Goal: Task Accomplishment & Management: Manage account settings

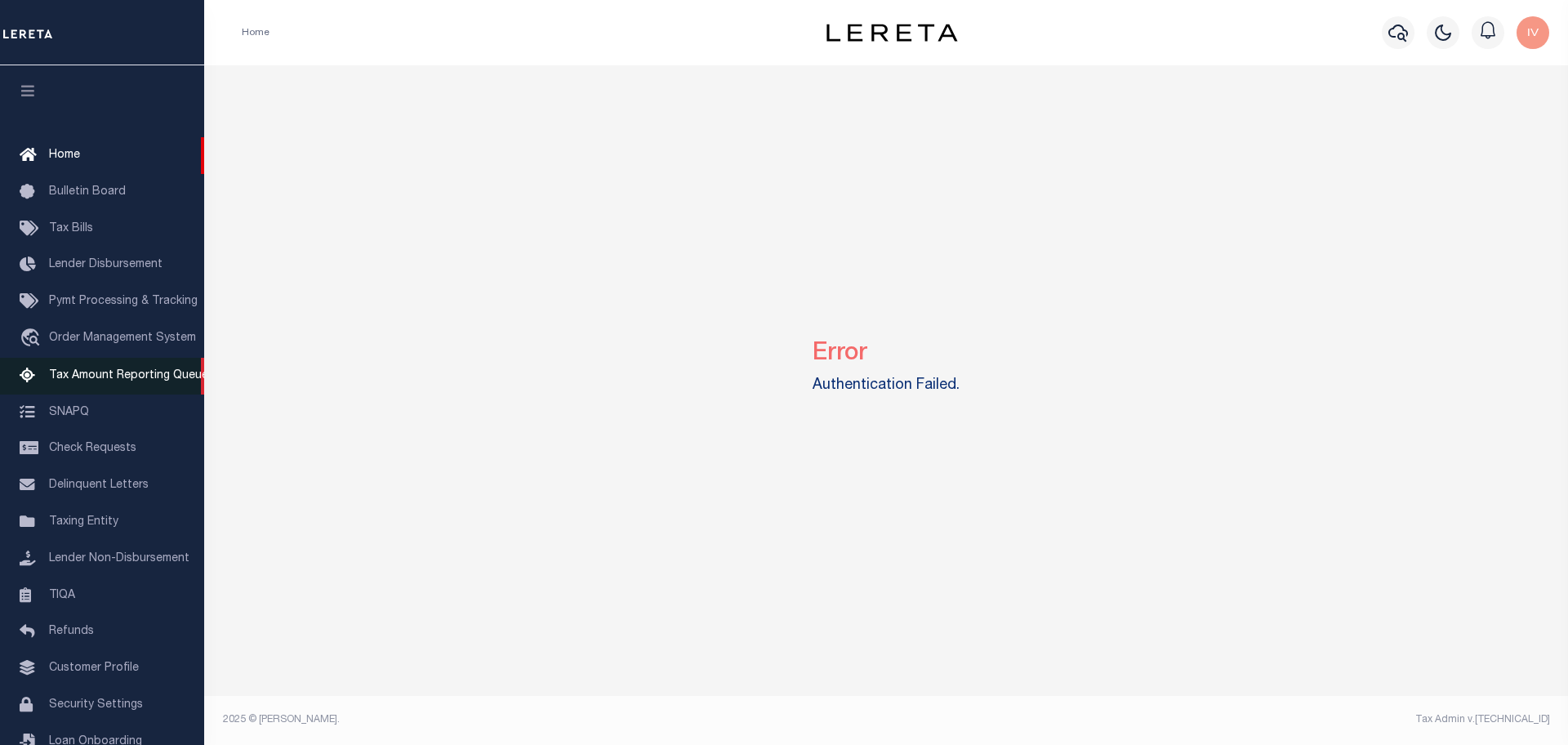
click at [92, 386] on link "Tax Amount Reporting Queue" at bounding box center [101, 376] width 204 height 37
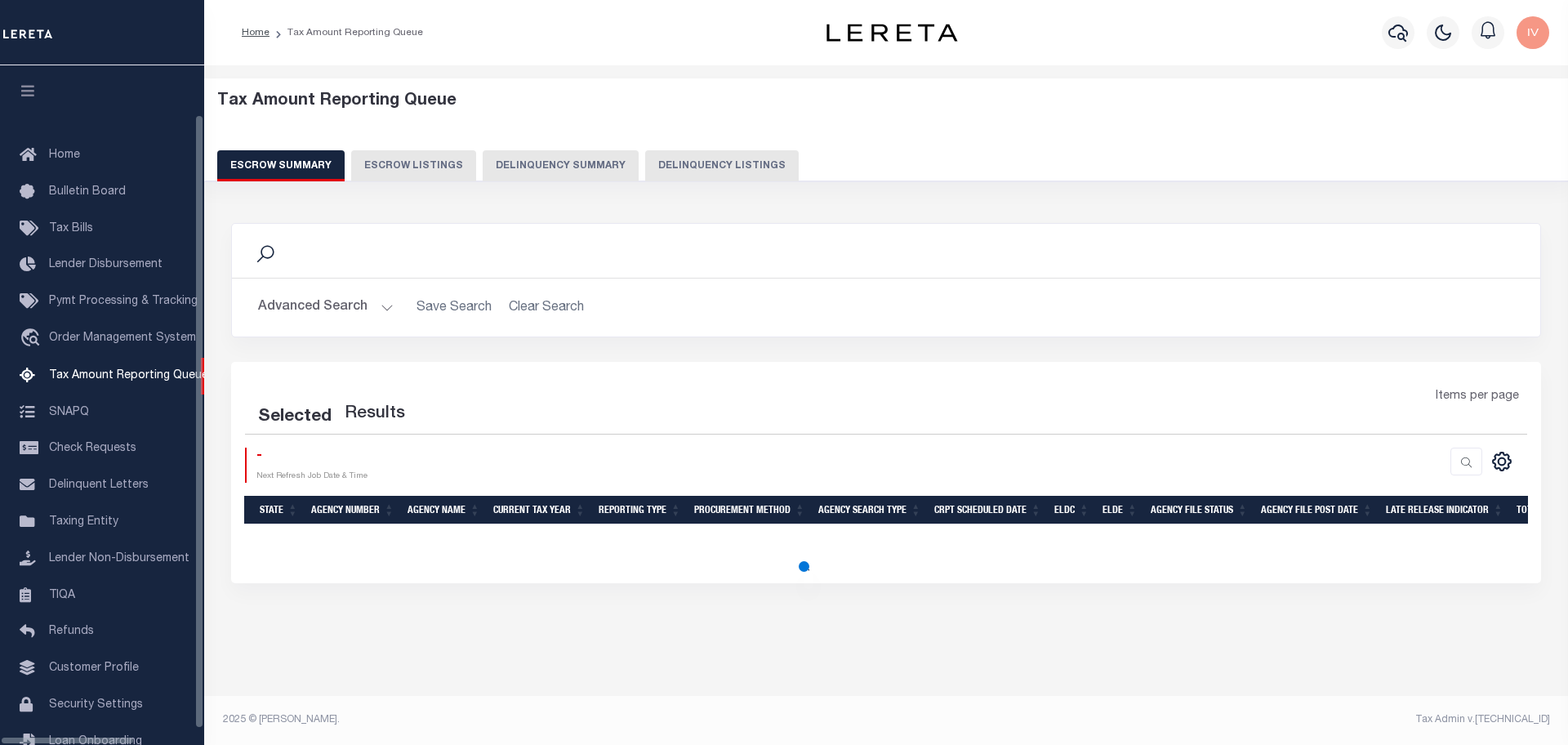
select select "100"
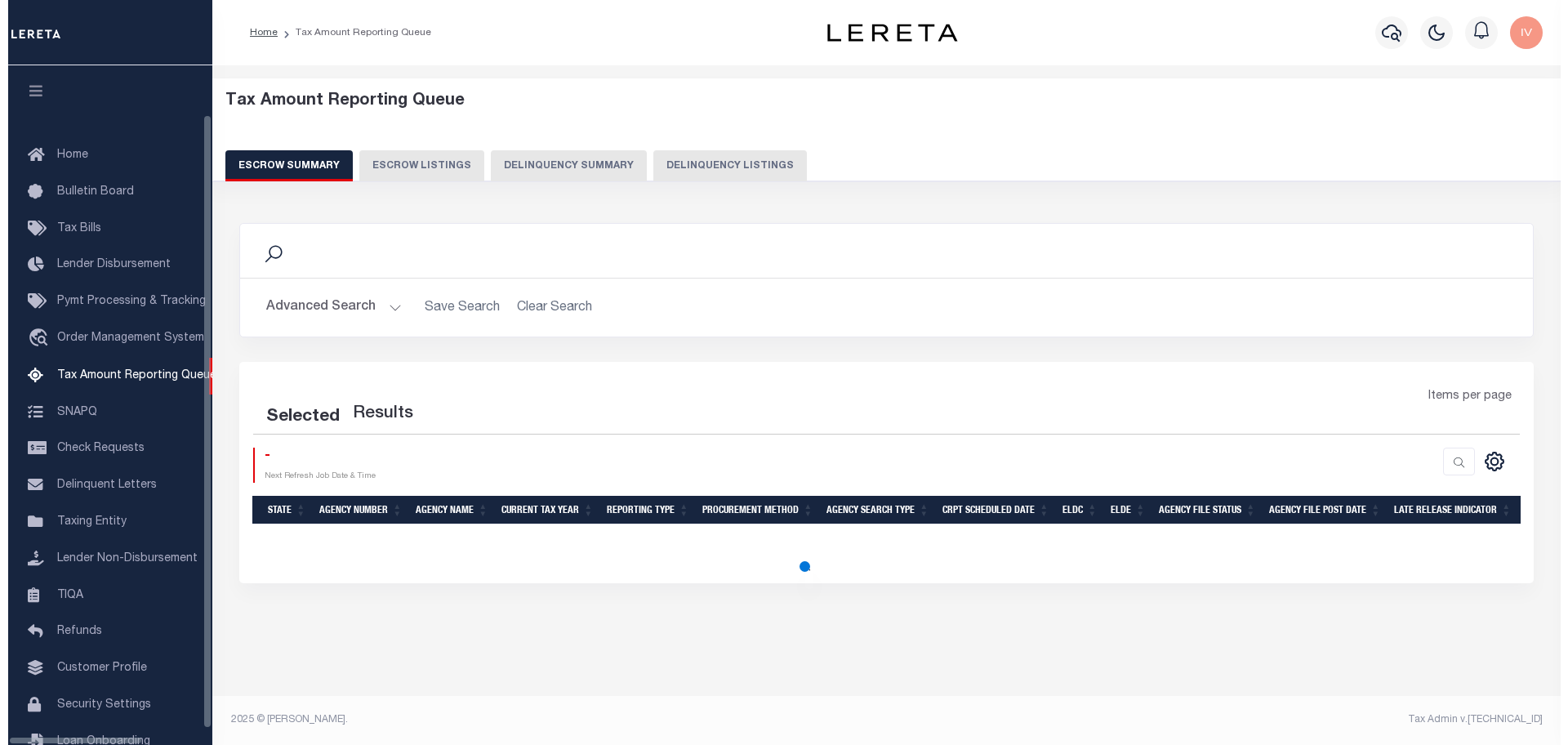
scroll to position [51, 0]
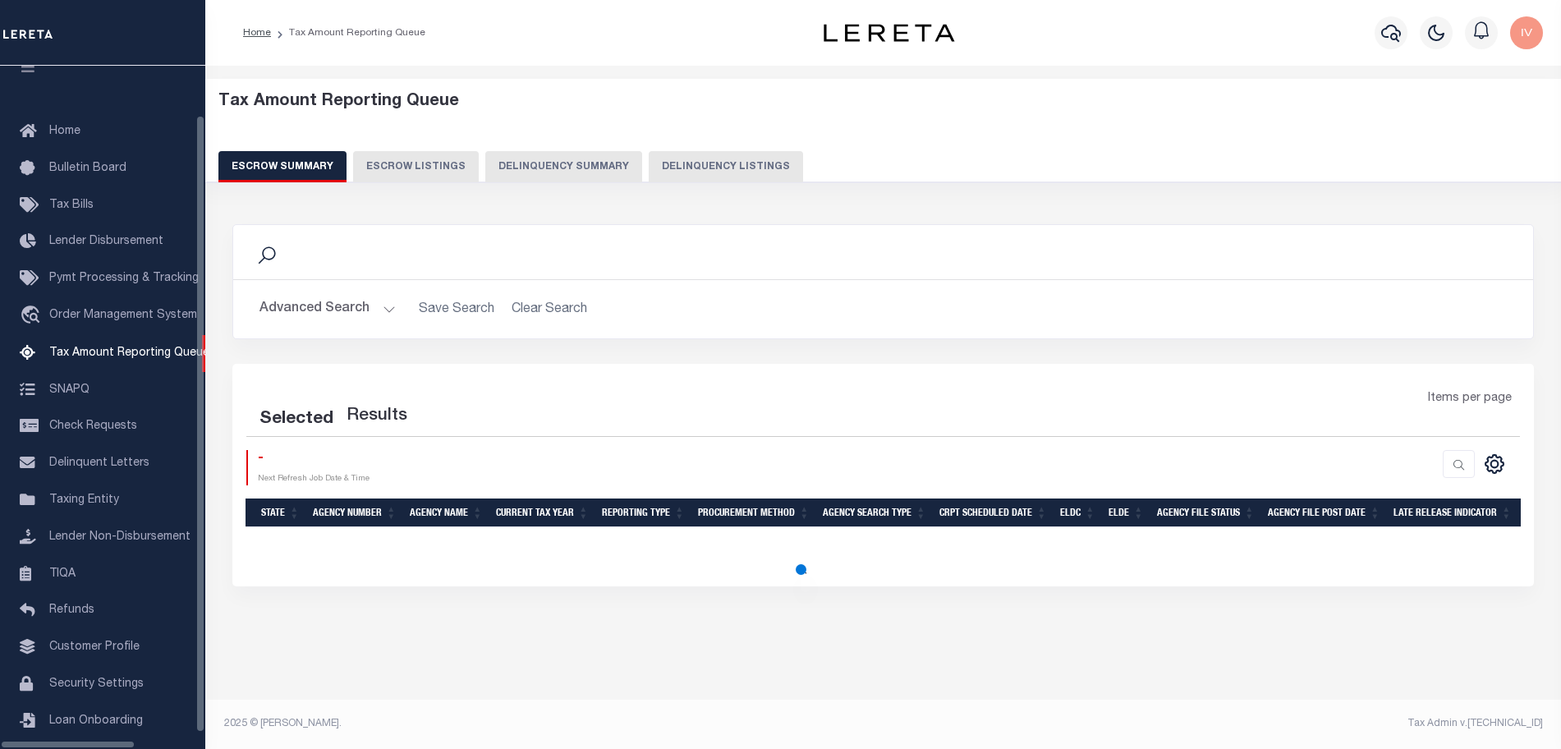
select select "100"
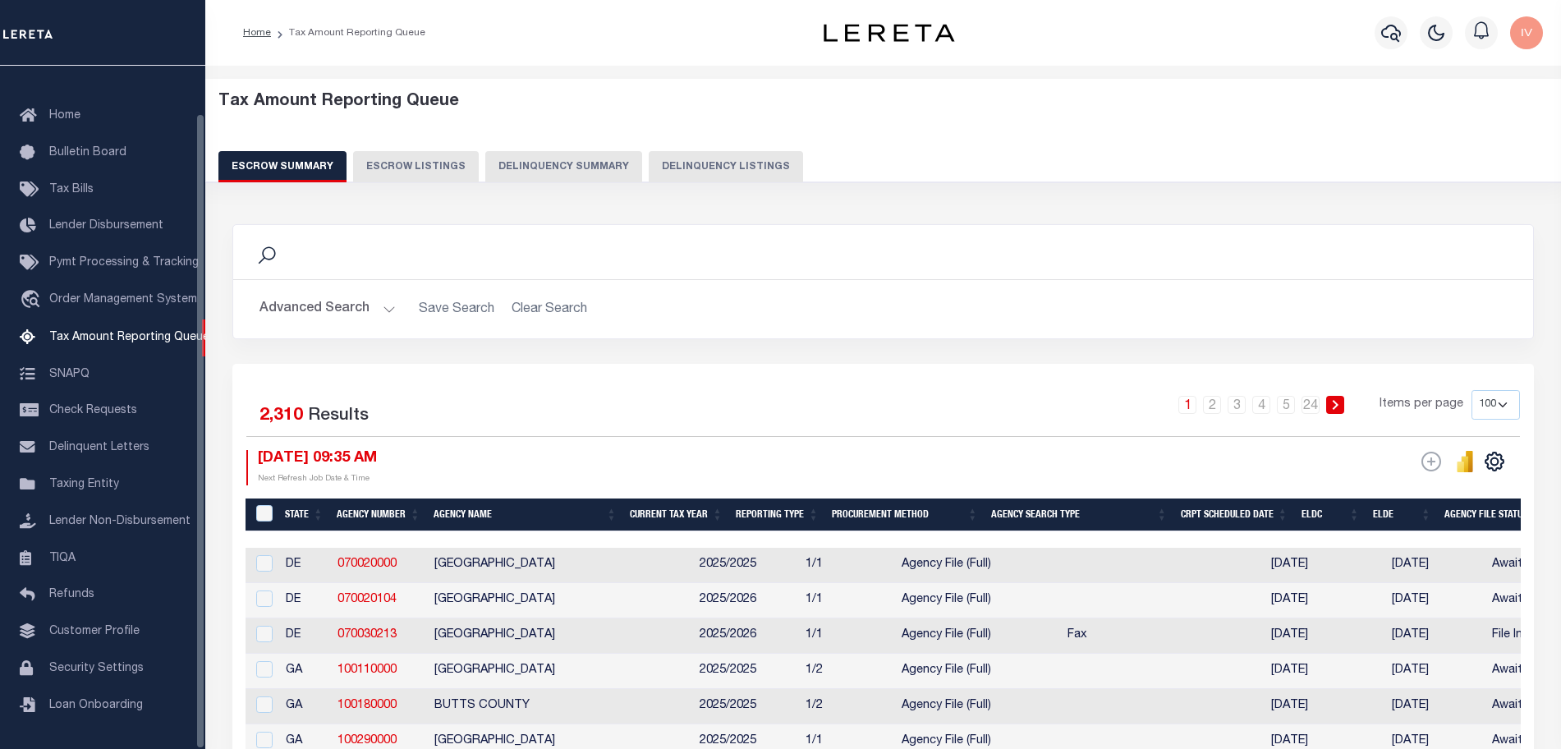
click at [482, 190] on div "Tax Amount Reporting Queue Escrow Summary Escrow Listings Delinquency Summary" at bounding box center [884, 143] width 1388 height 129
click at [506, 163] on button "Delinquency Summary" at bounding box center [563, 166] width 157 height 31
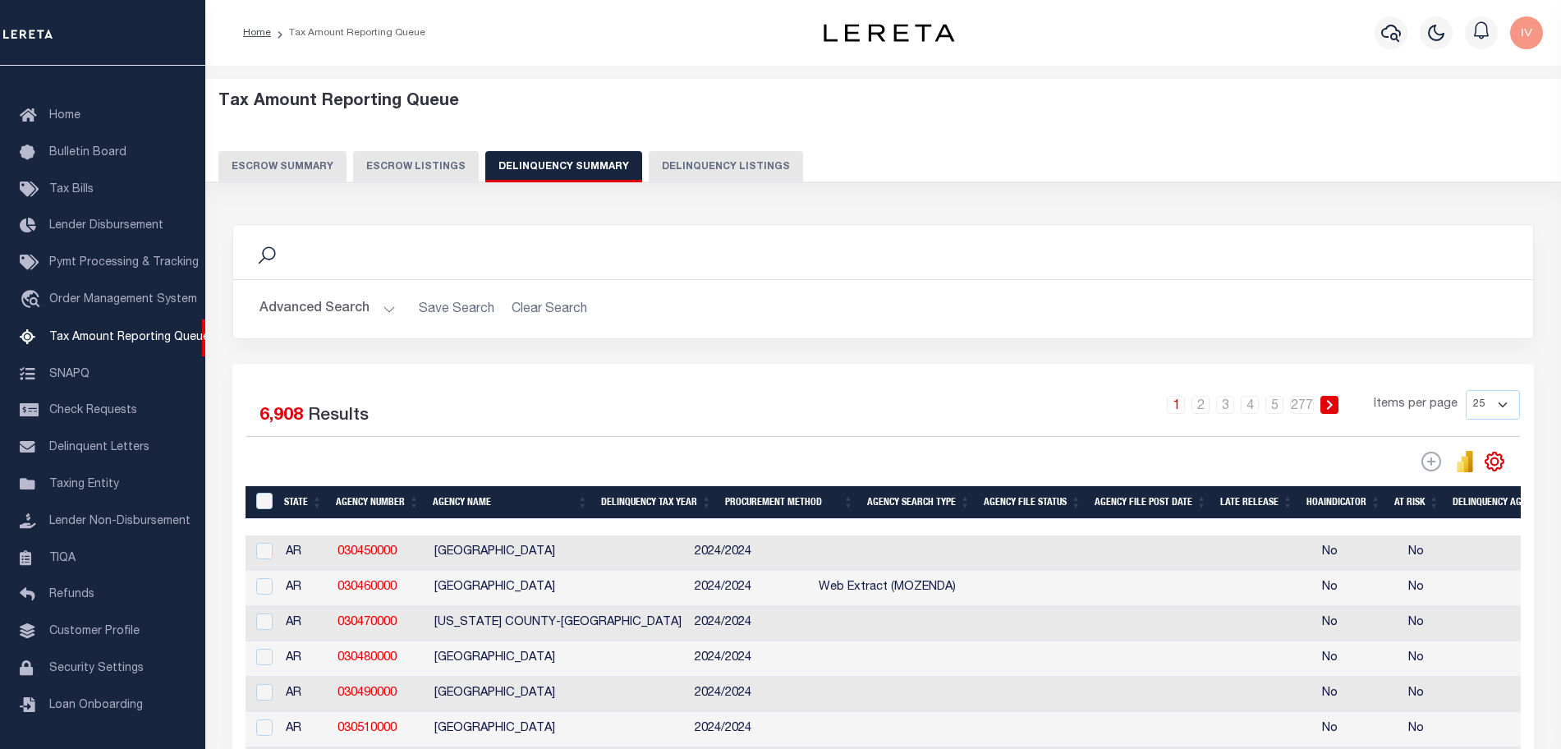
click at [384, 301] on button "Advanced Search" at bounding box center [327, 309] width 136 height 32
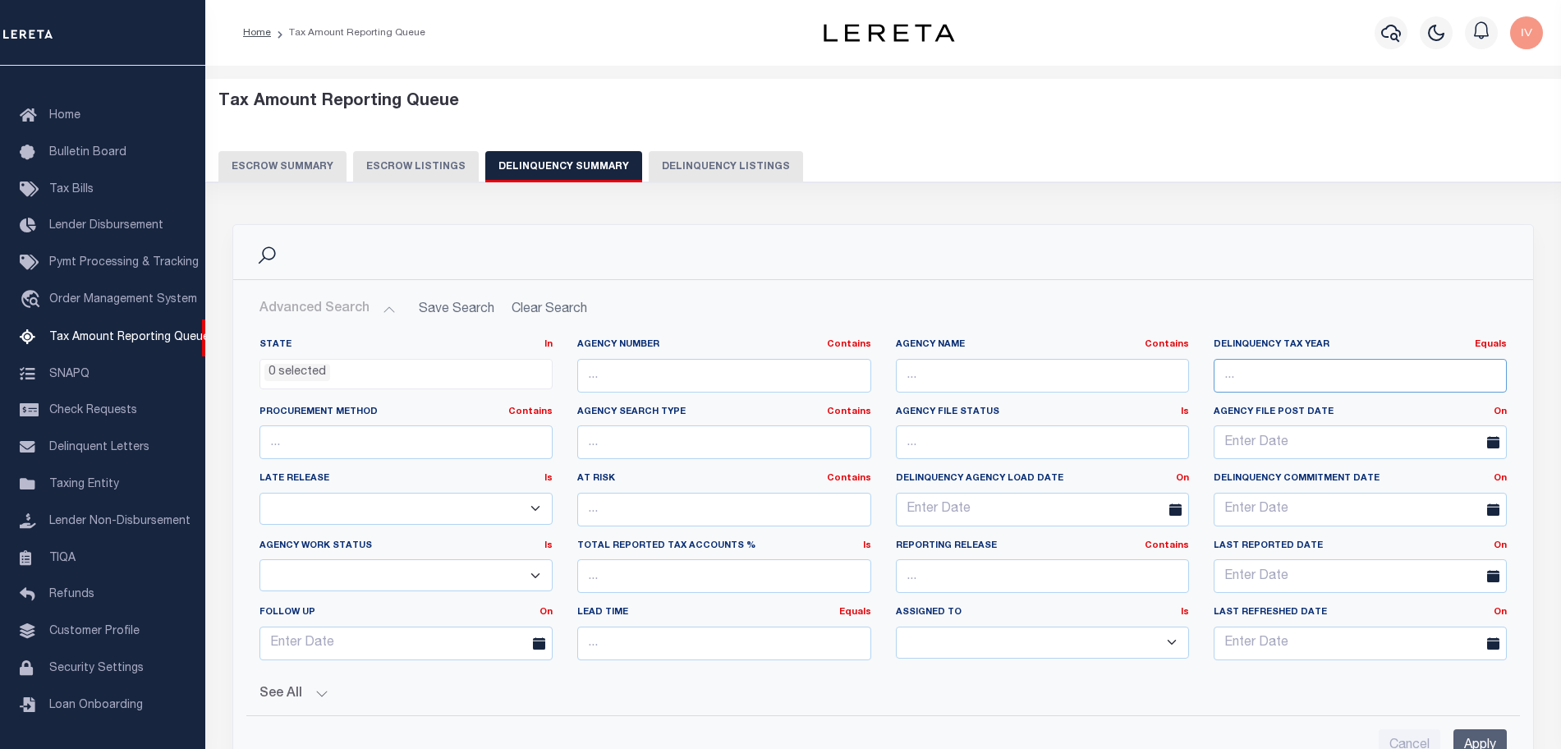
click at [1317, 370] on input "number" at bounding box center [1360, 376] width 293 height 34
paste input "300030000"
type input "300030000"
click at [1059, 374] on input "text" at bounding box center [1042, 376] width 293 height 34
click at [631, 365] on input "text" at bounding box center [723, 376] width 293 height 34
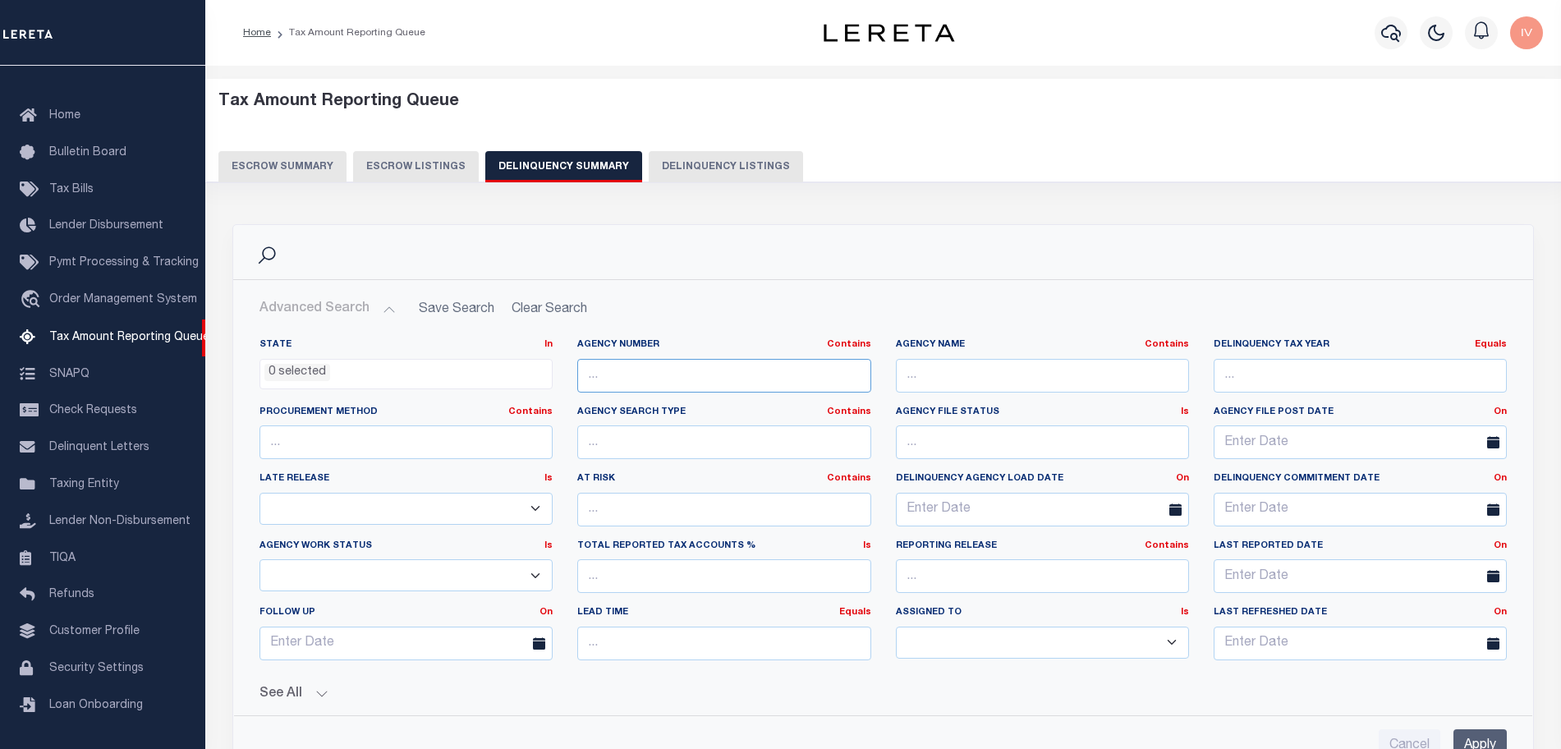
paste input "300030000"
type input "300030000"
drag, startPoint x: 1495, startPoint y: 726, endPoint x: 1493, endPoint y: 742, distance: 15.8
click at [1493, 728] on div "Cancel Apply" at bounding box center [883, 739] width 1274 height 47
click at [1493, 742] on input "Apply" at bounding box center [1480, 746] width 53 height 34
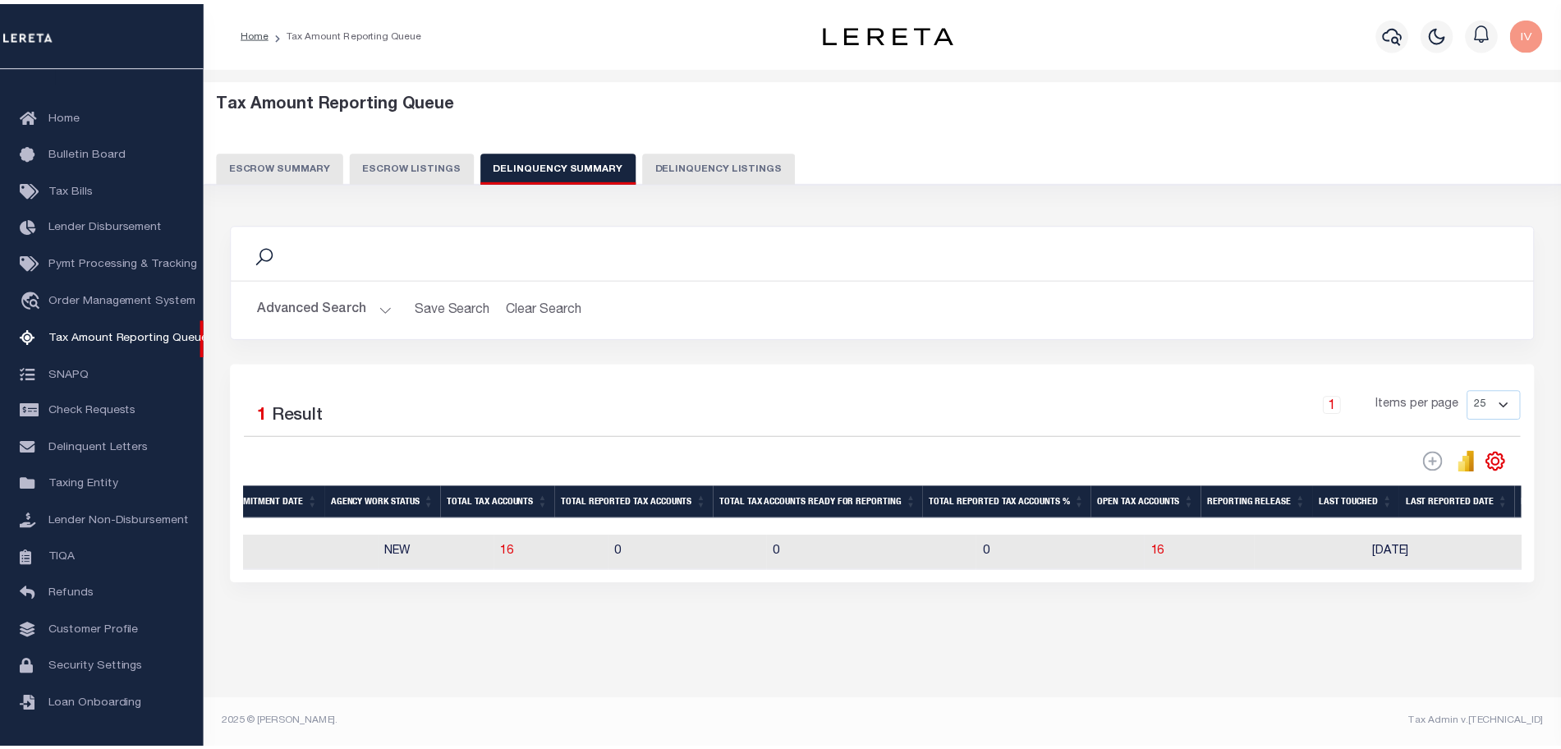
scroll to position [0, 830]
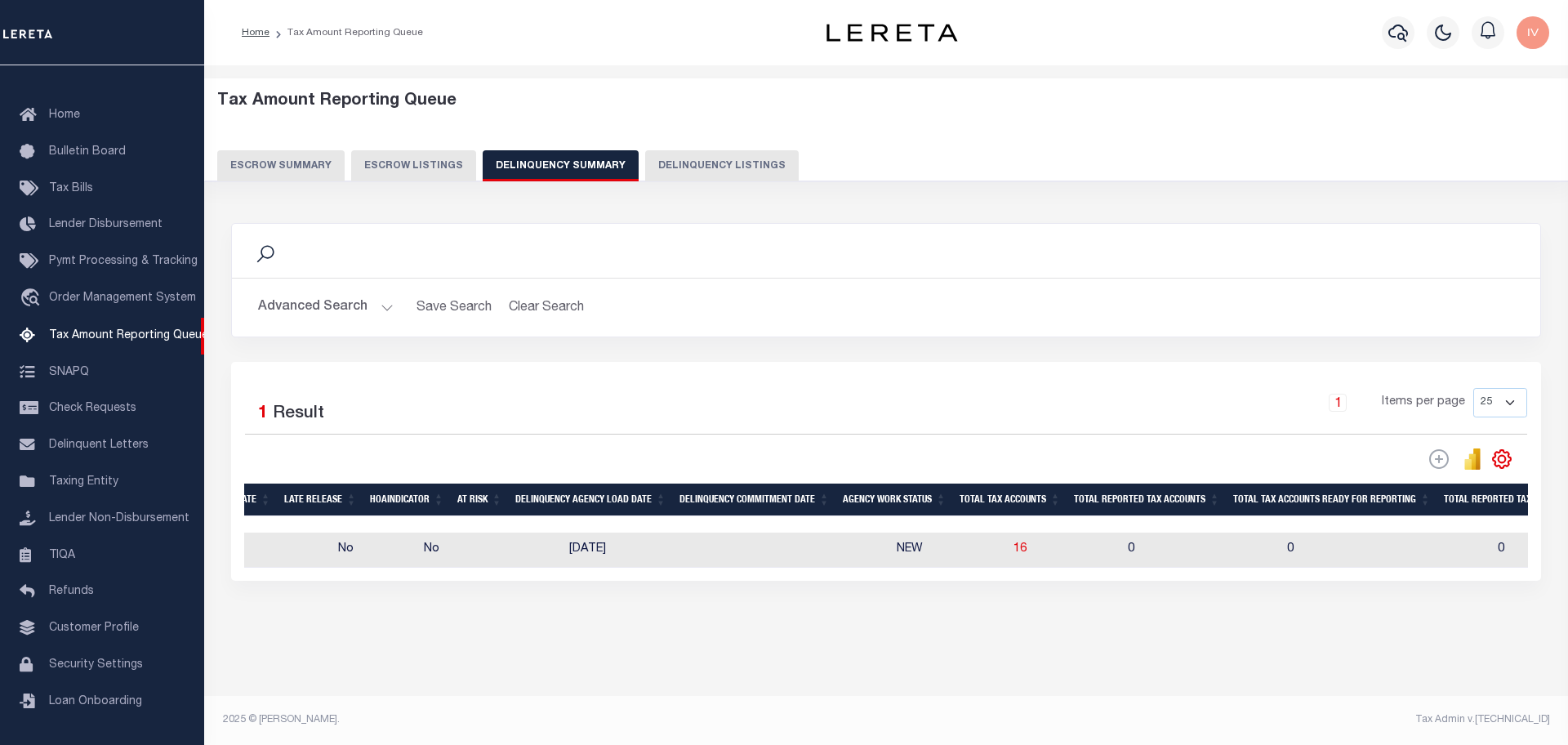
click at [362, 313] on button "Advanced Search" at bounding box center [325, 307] width 135 height 32
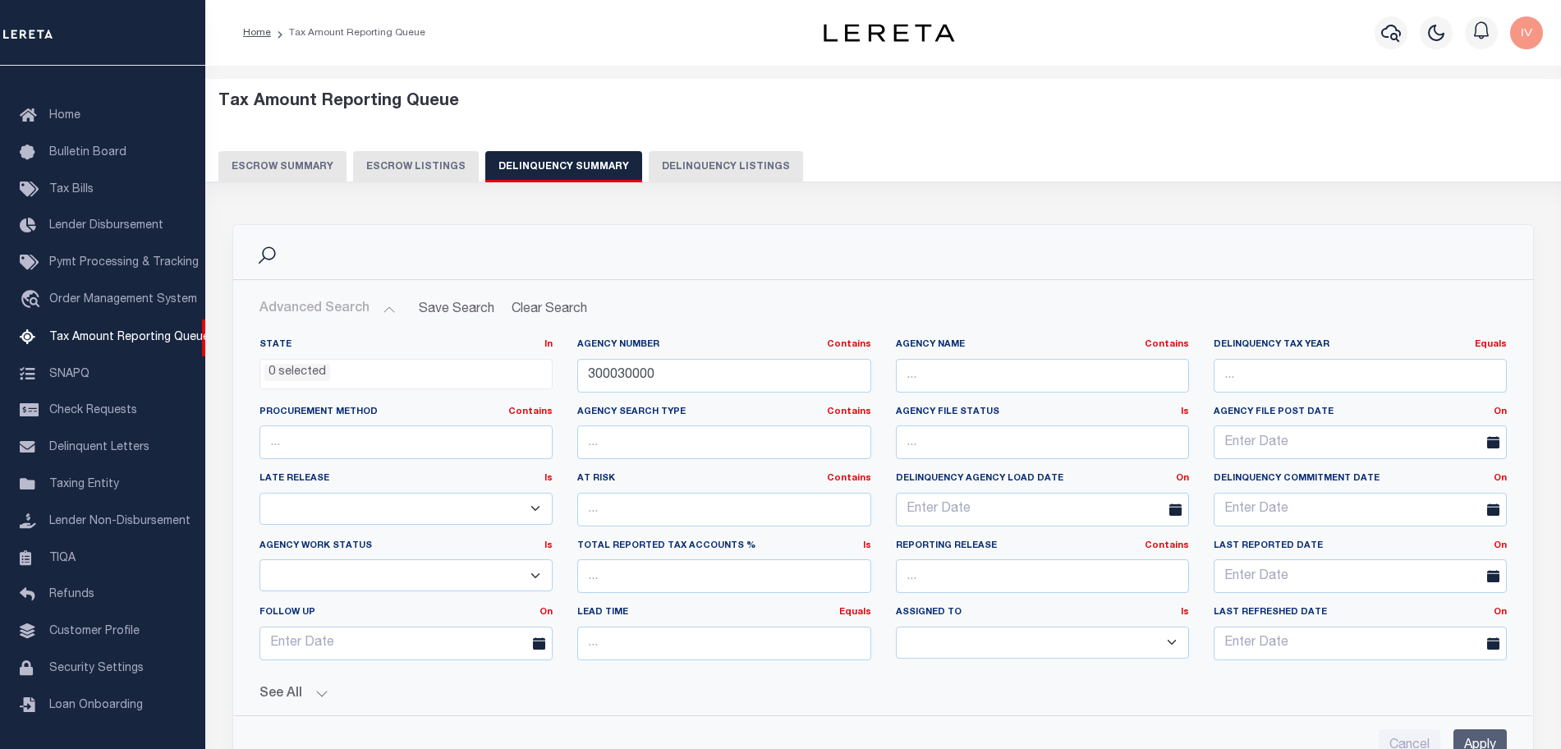
scroll to position [308, 0]
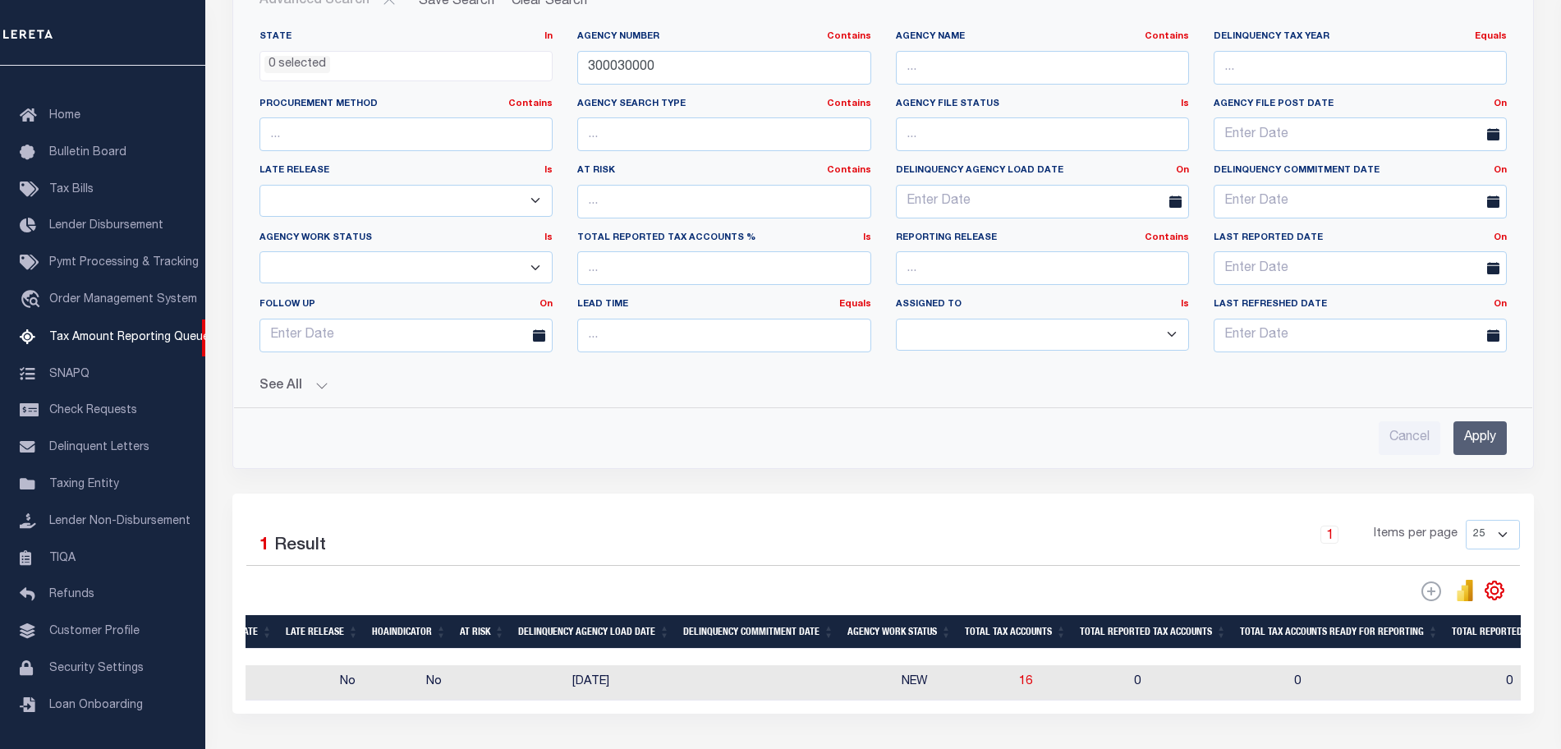
click at [328, 385] on button "See All" at bounding box center [882, 387] width 1247 height 16
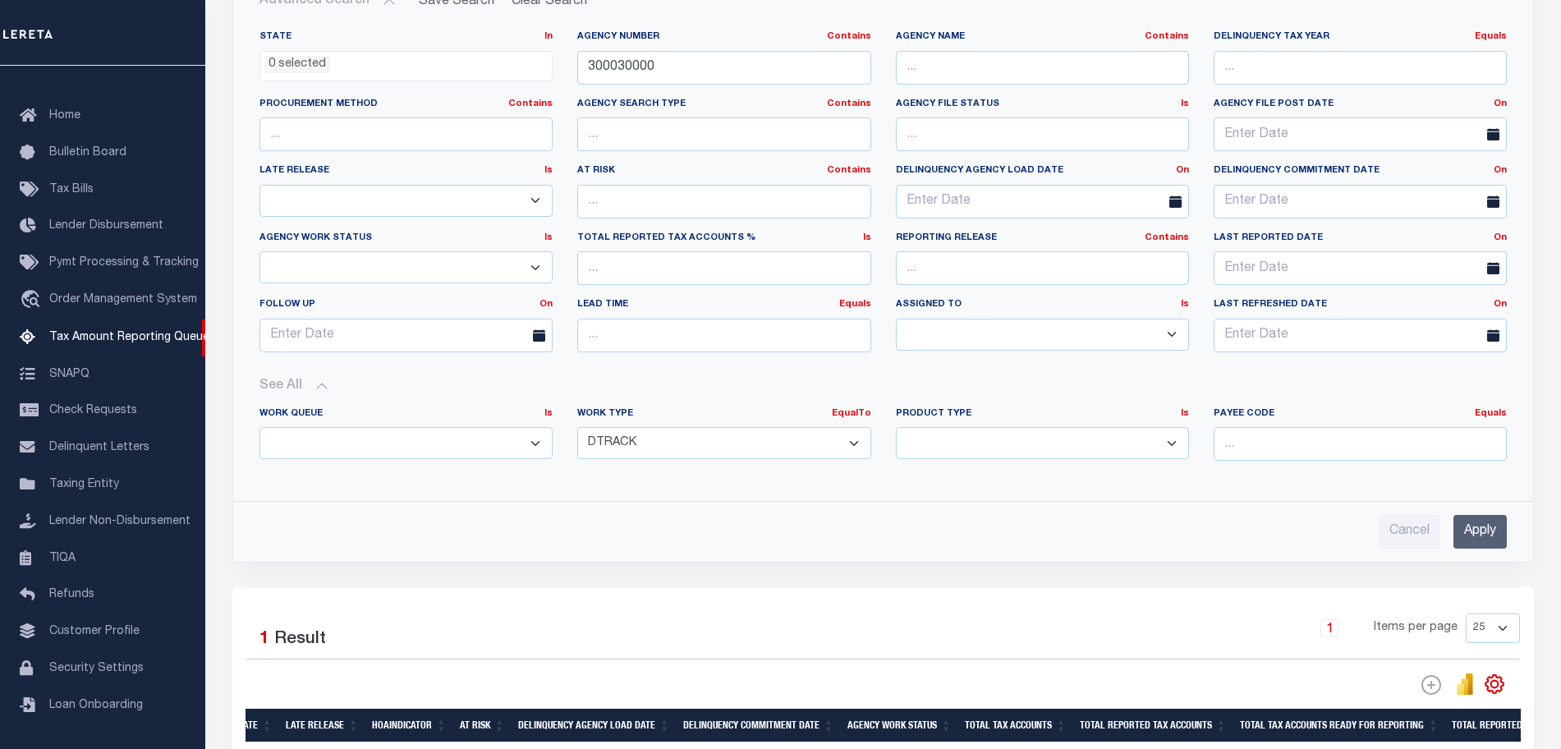
drag, startPoint x: 628, startPoint y: 456, endPoint x: 636, endPoint y: 452, distance: 8.8
click at [636, 452] on select "Annual Delinquency Back Search Payment Status Check DTRACK" at bounding box center [723, 443] width 293 height 32
select select "AnnualDelinquency"
click at [577, 427] on select "Annual Delinquency Back Search Payment Status Check DTRACK" at bounding box center [723, 443] width 293 height 32
click at [1470, 521] on input "Apply" at bounding box center [1480, 531] width 53 height 34
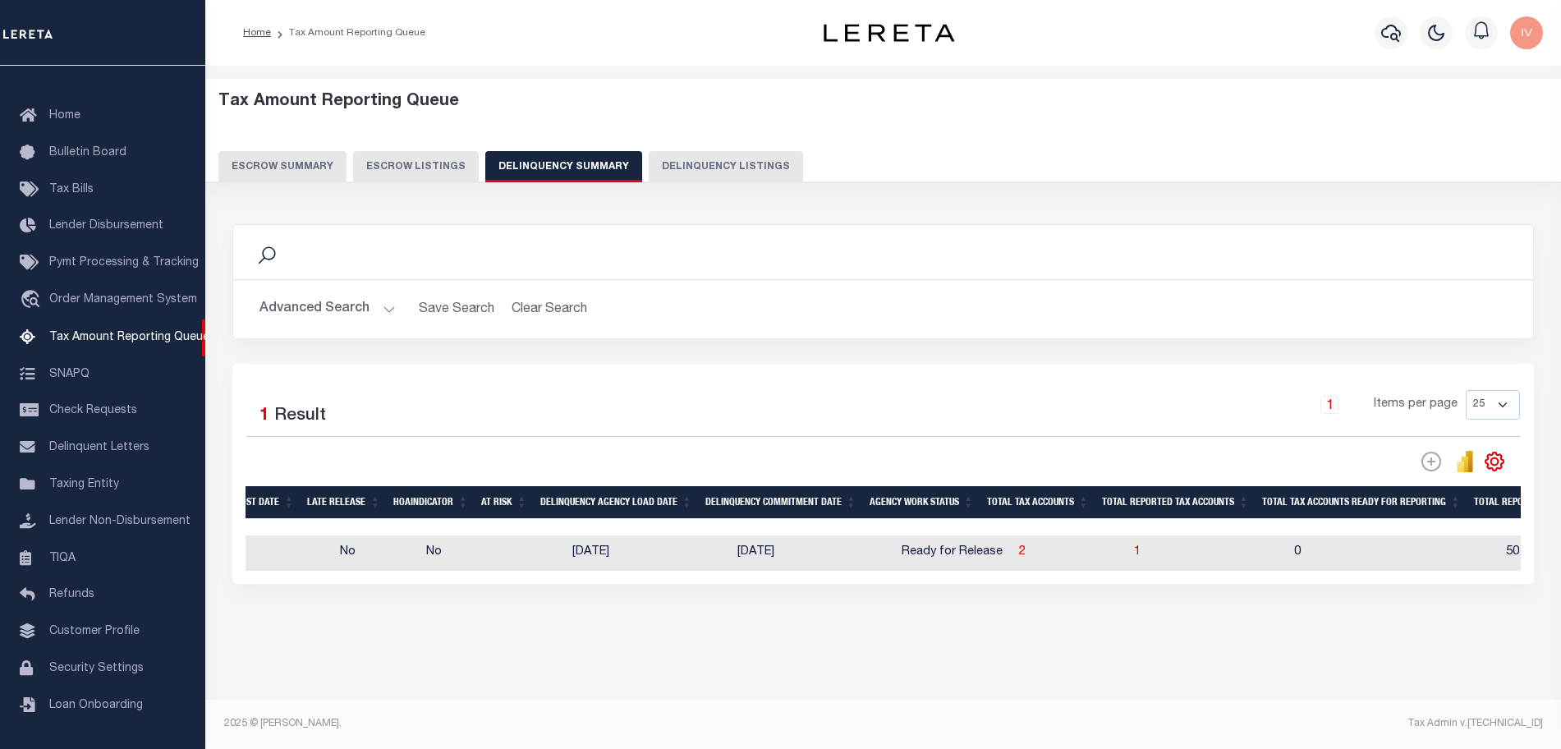
scroll to position [0, 0]
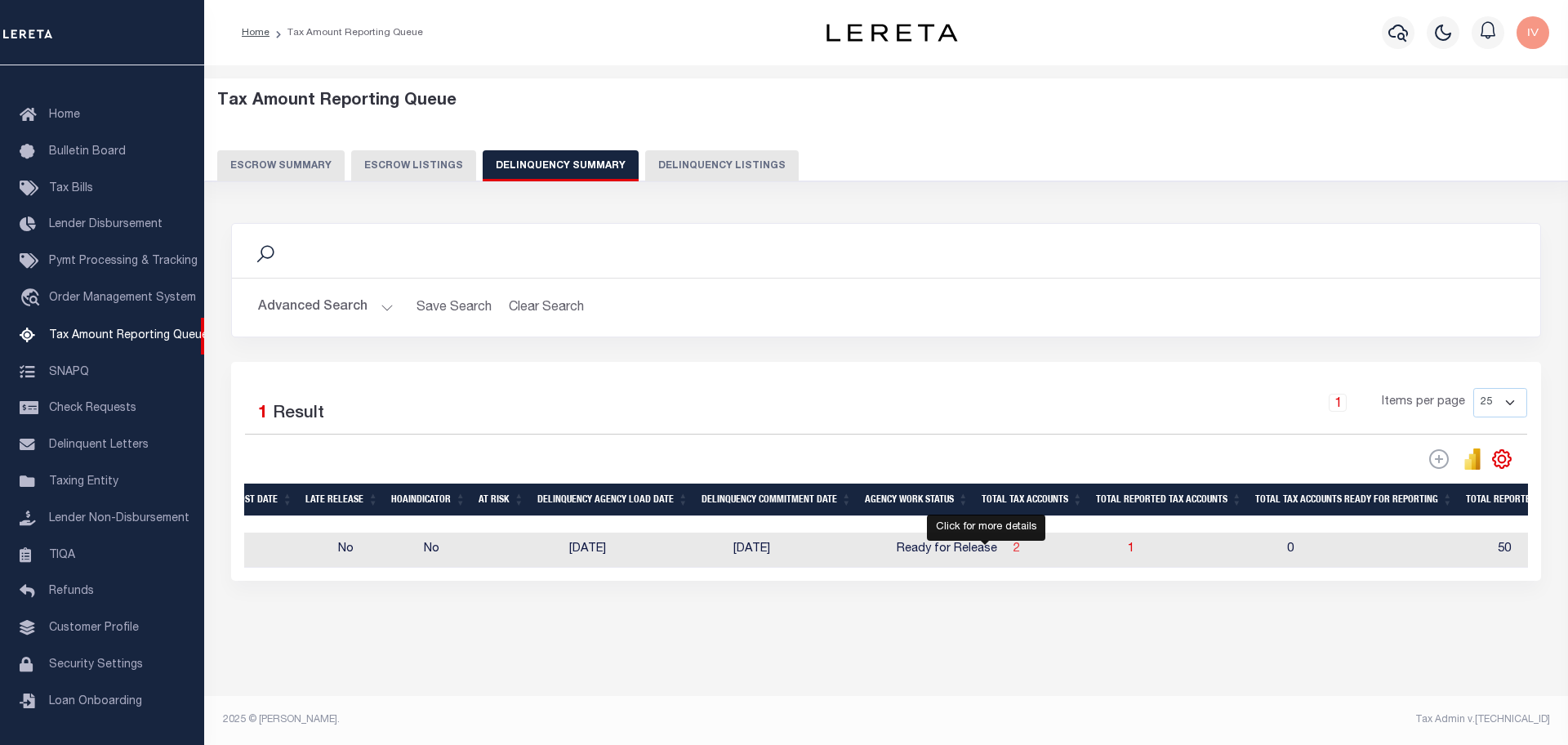
click at [1013, 553] on span "2" at bounding box center [1016, 548] width 7 height 11
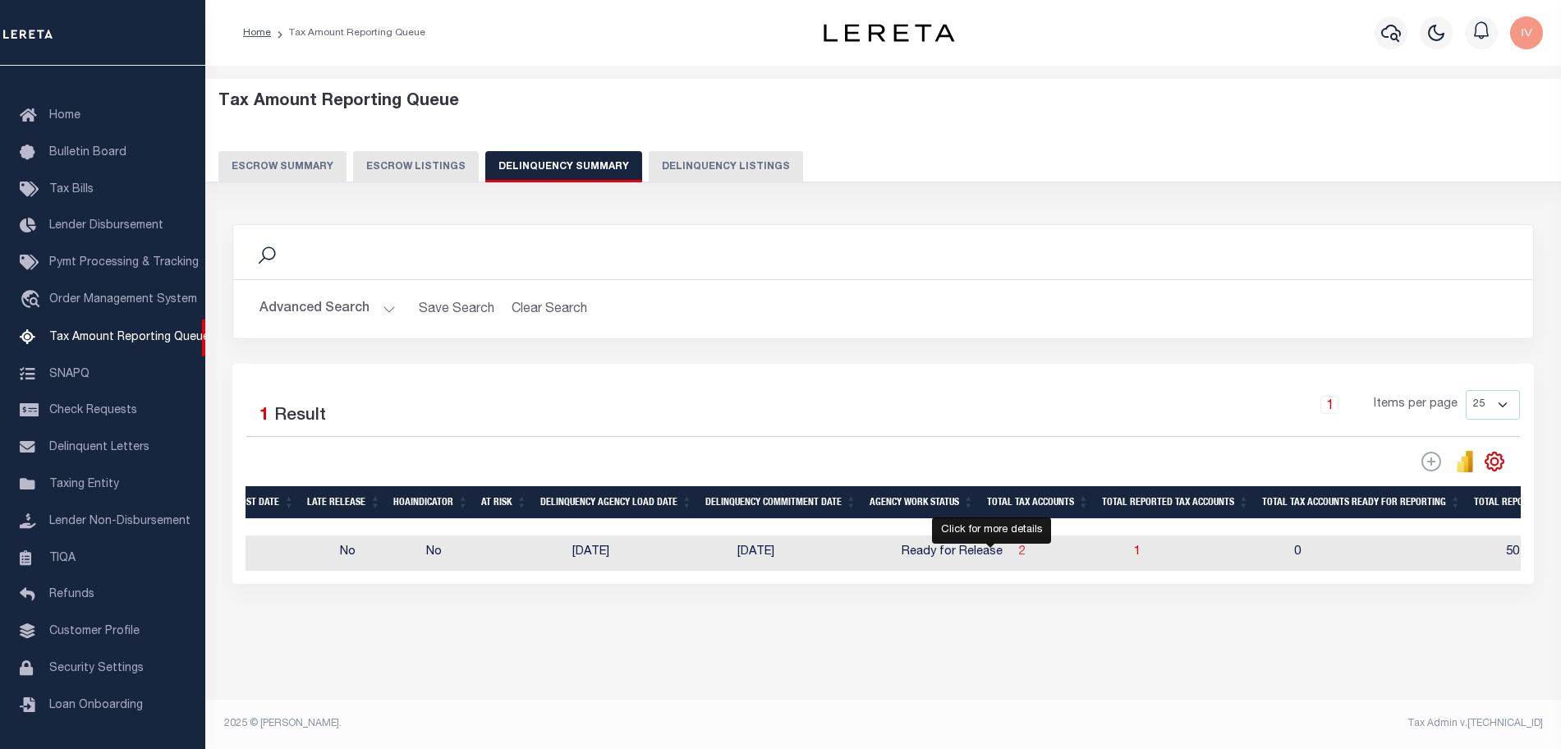
select select "100"
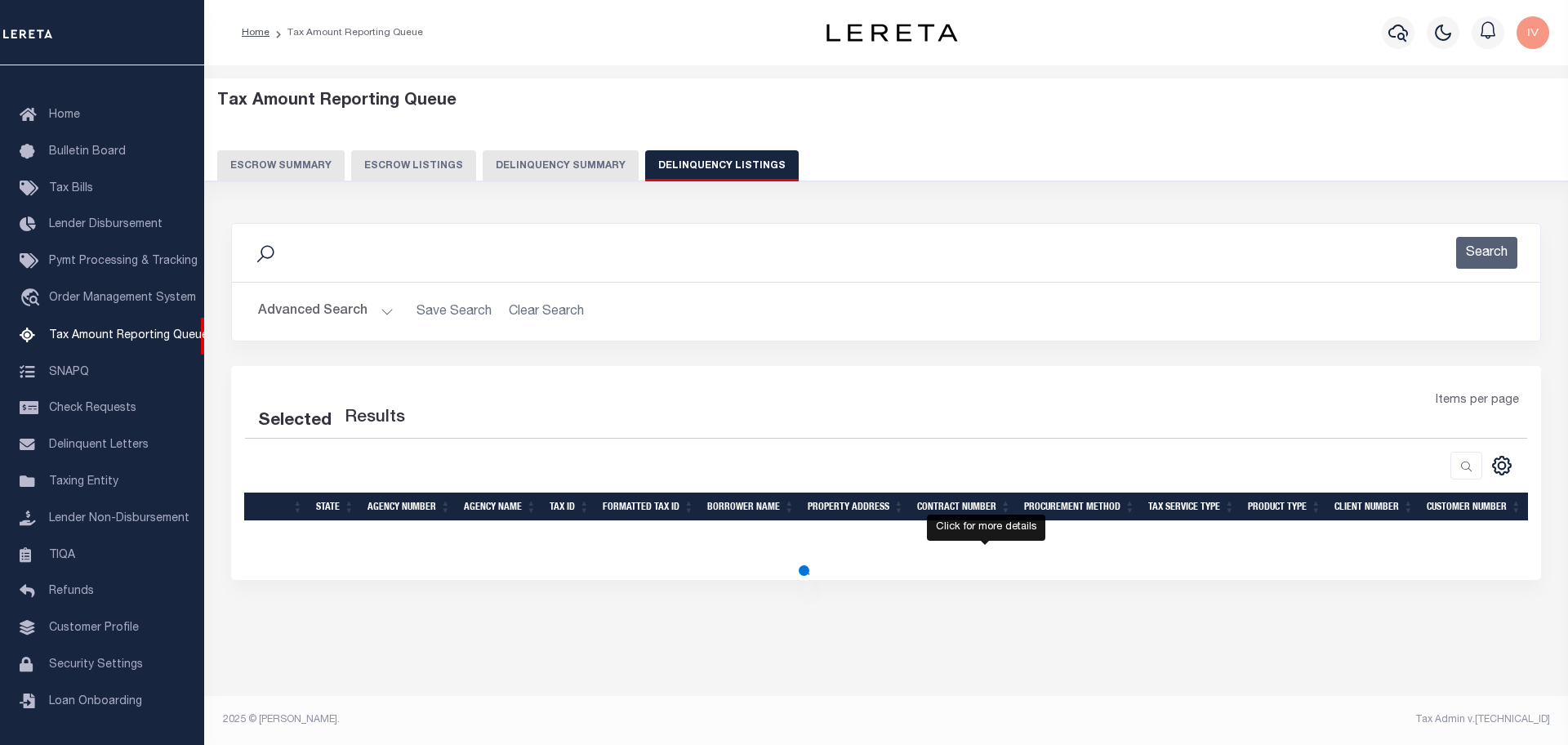
select select "100"
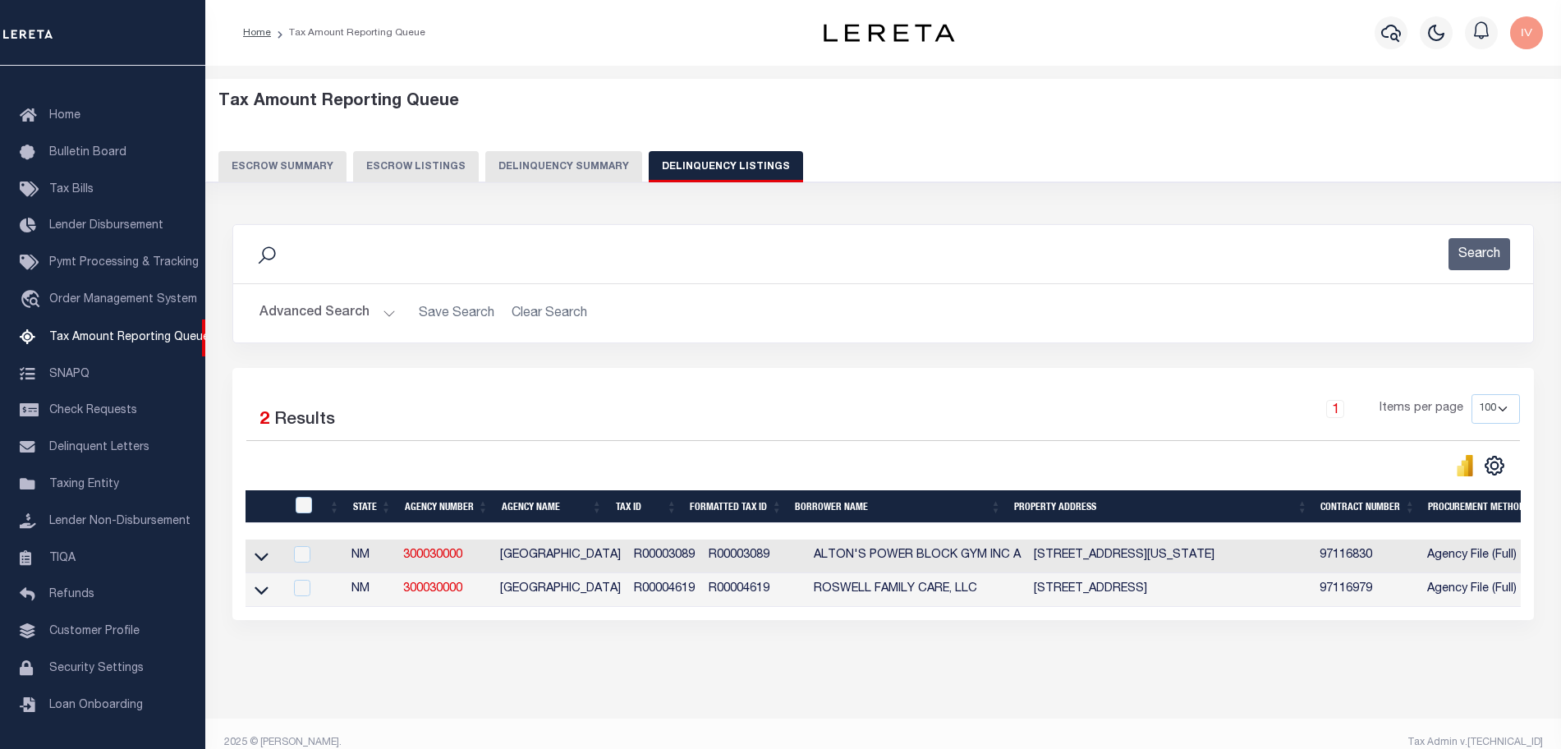
click at [984, 553] on td "ALTON'S POWER BLOCK GYM INC A" at bounding box center [917, 557] width 220 height 34
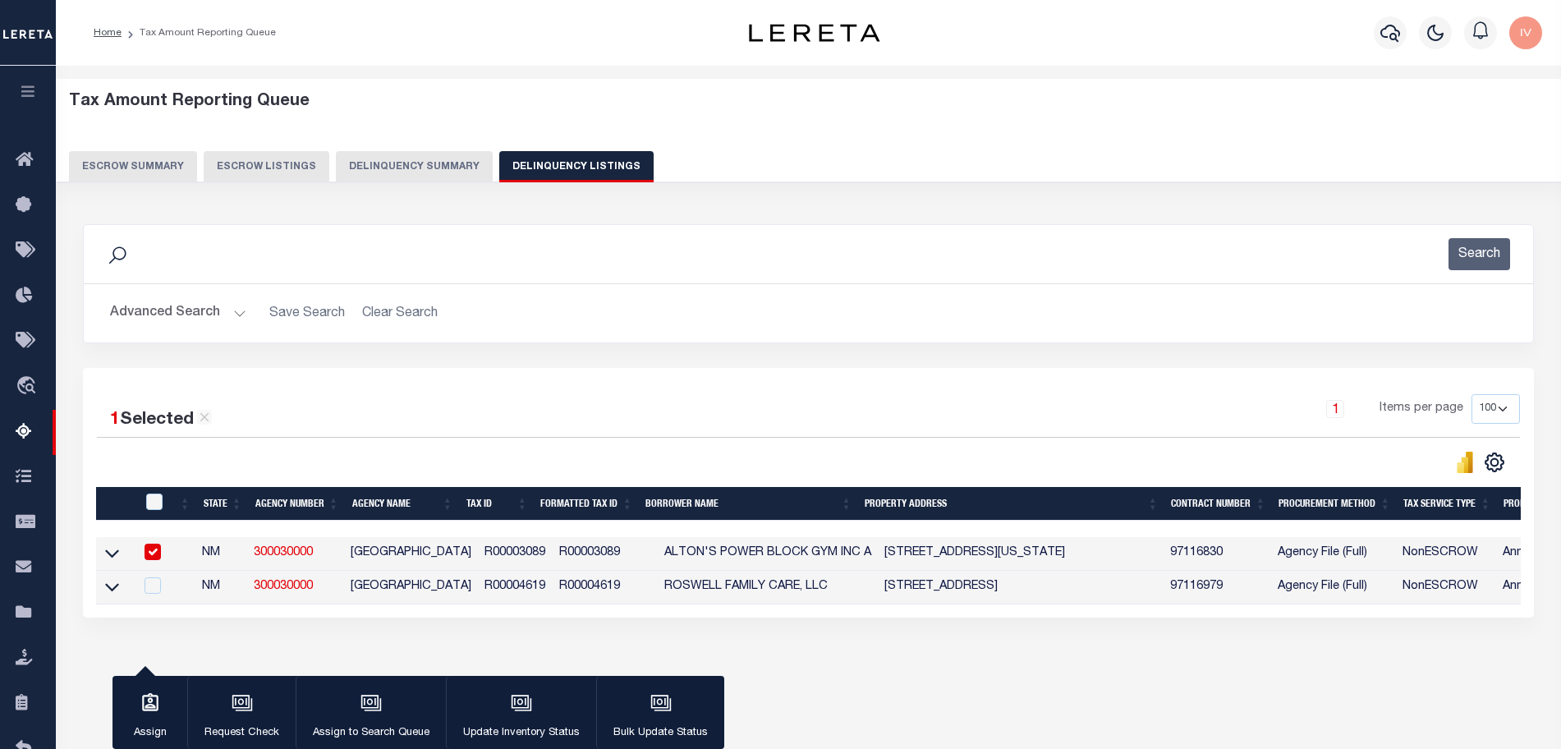
click at [976, 556] on td "[STREET_ADDRESS][US_STATE]" at bounding box center [1021, 554] width 286 height 34
checkbox input "false"
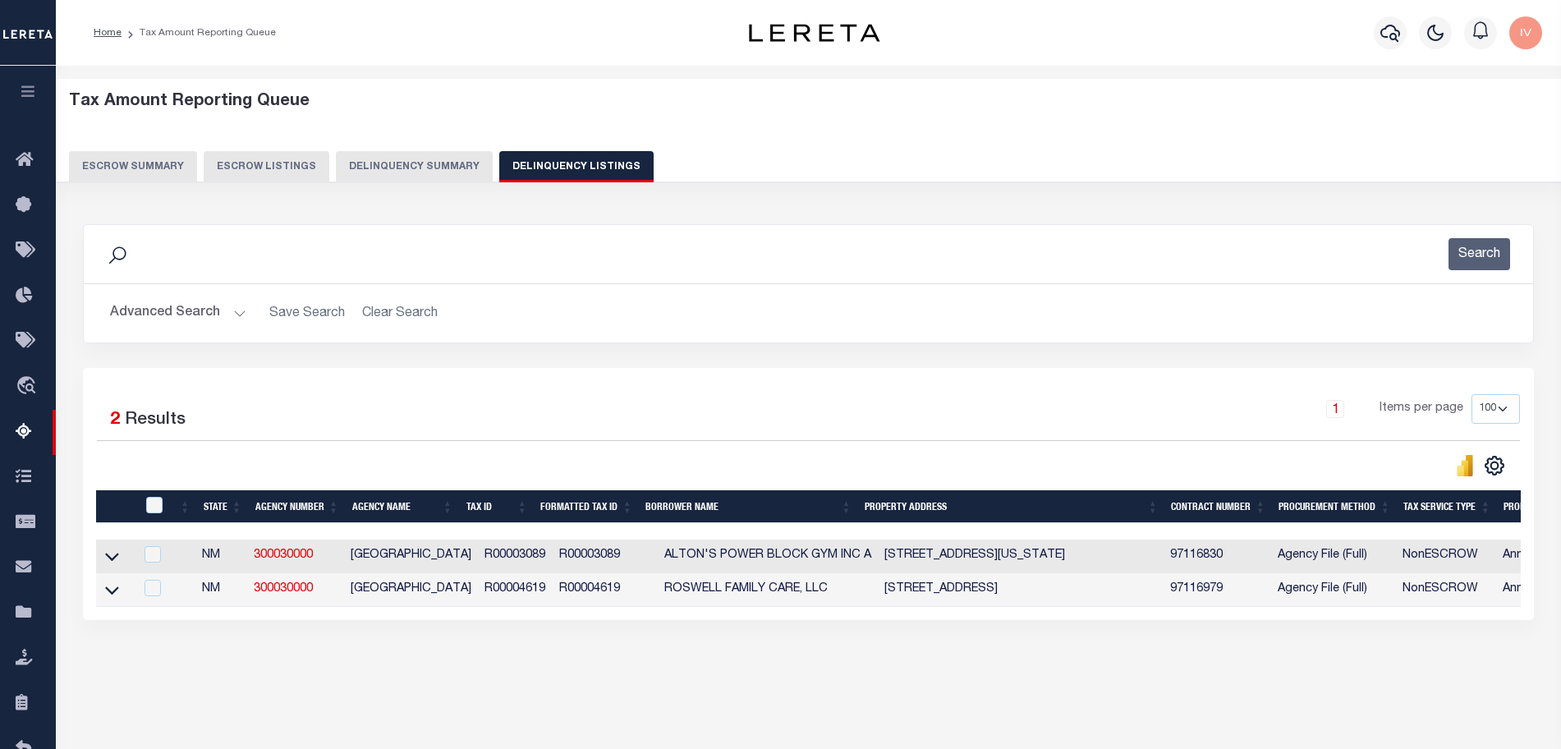
click at [938, 593] on td "[STREET_ADDRESS]" at bounding box center [1021, 590] width 286 height 34
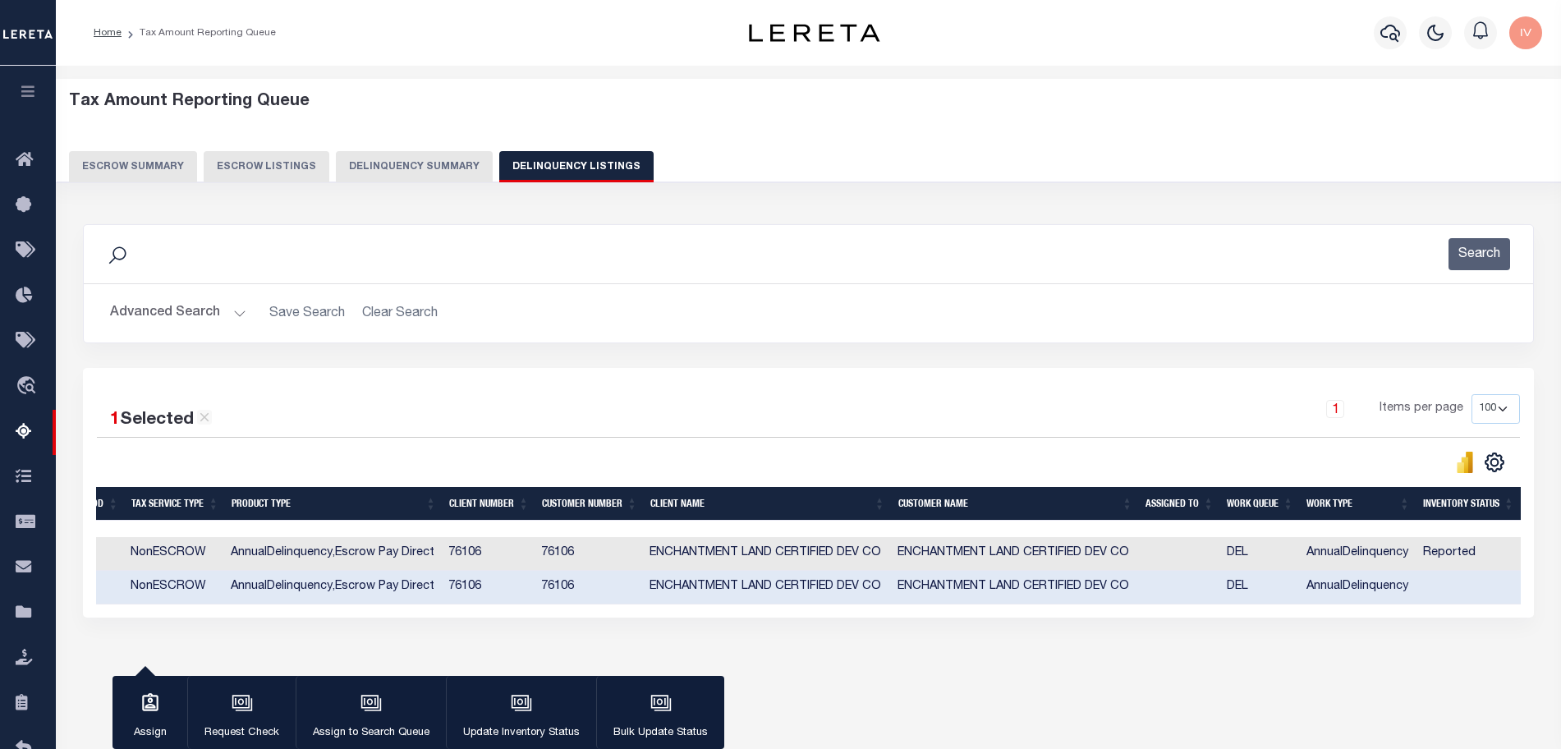
click at [716, 586] on td "ENCHANTMENT LAND CERTIFIED DEV CO" at bounding box center [767, 588] width 248 height 34
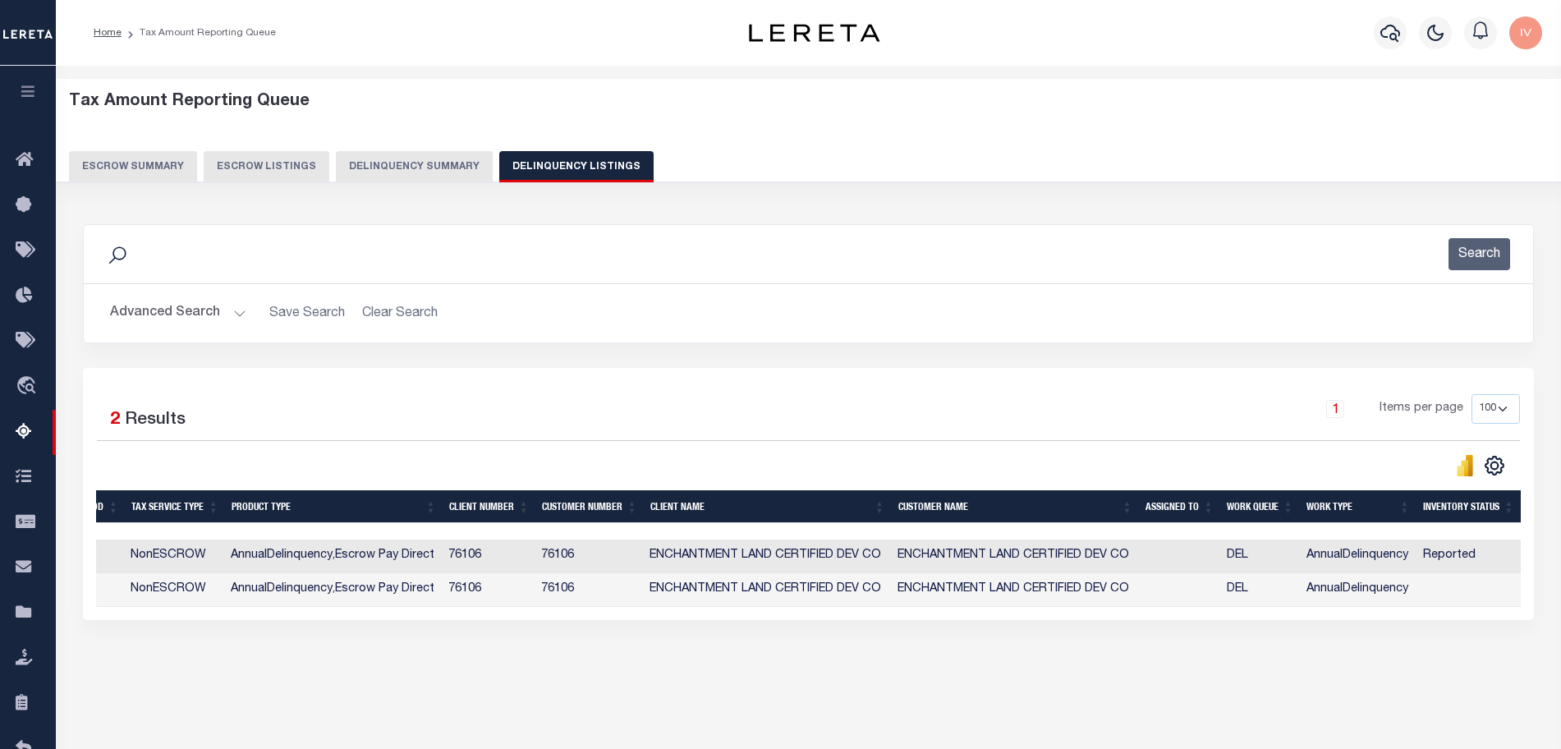
click at [1352, 586] on td "AnnualDelinquency" at bounding box center [1358, 590] width 117 height 34
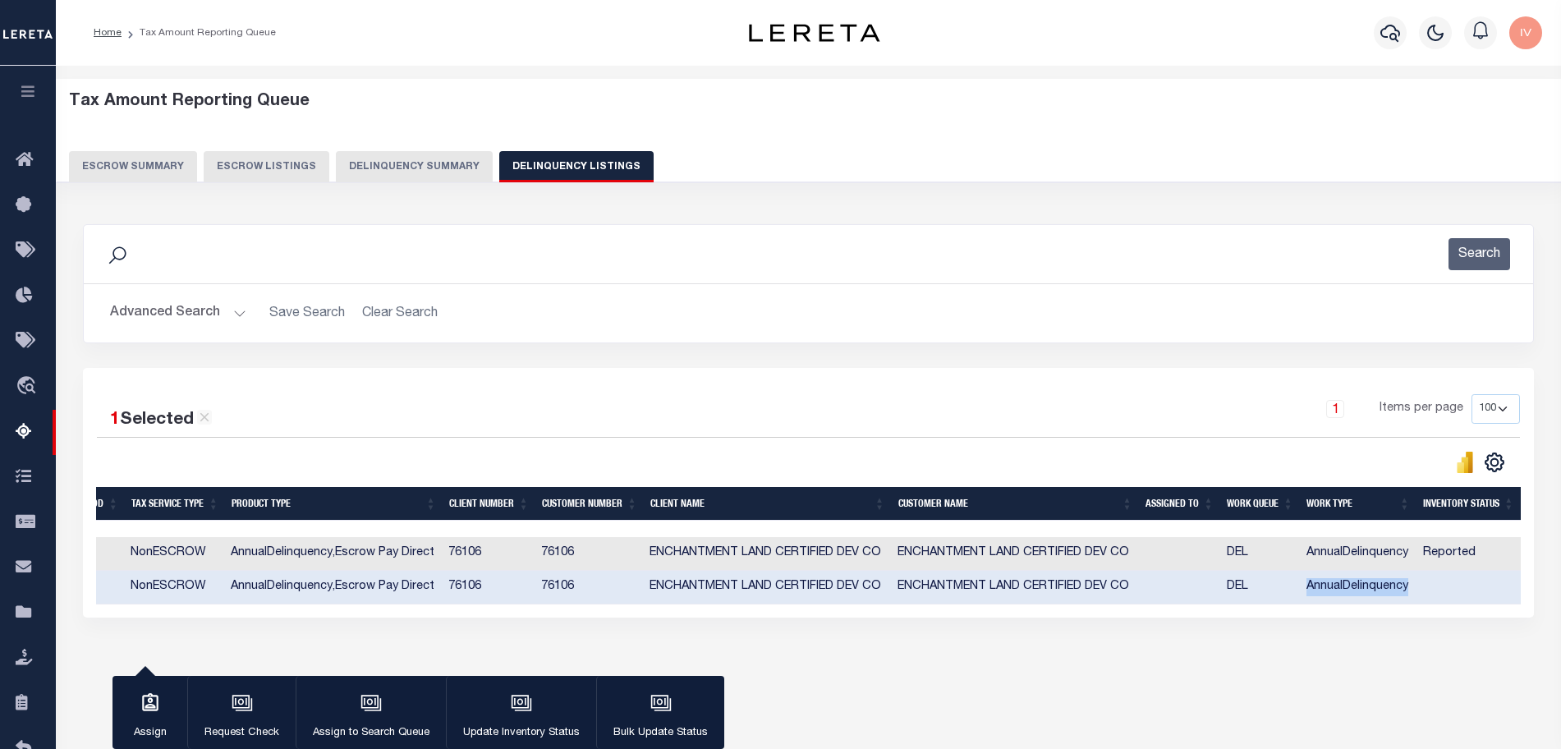
click at [1352, 586] on td "AnnualDelinquency" at bounding box center [1358, 588] width 117 height 34
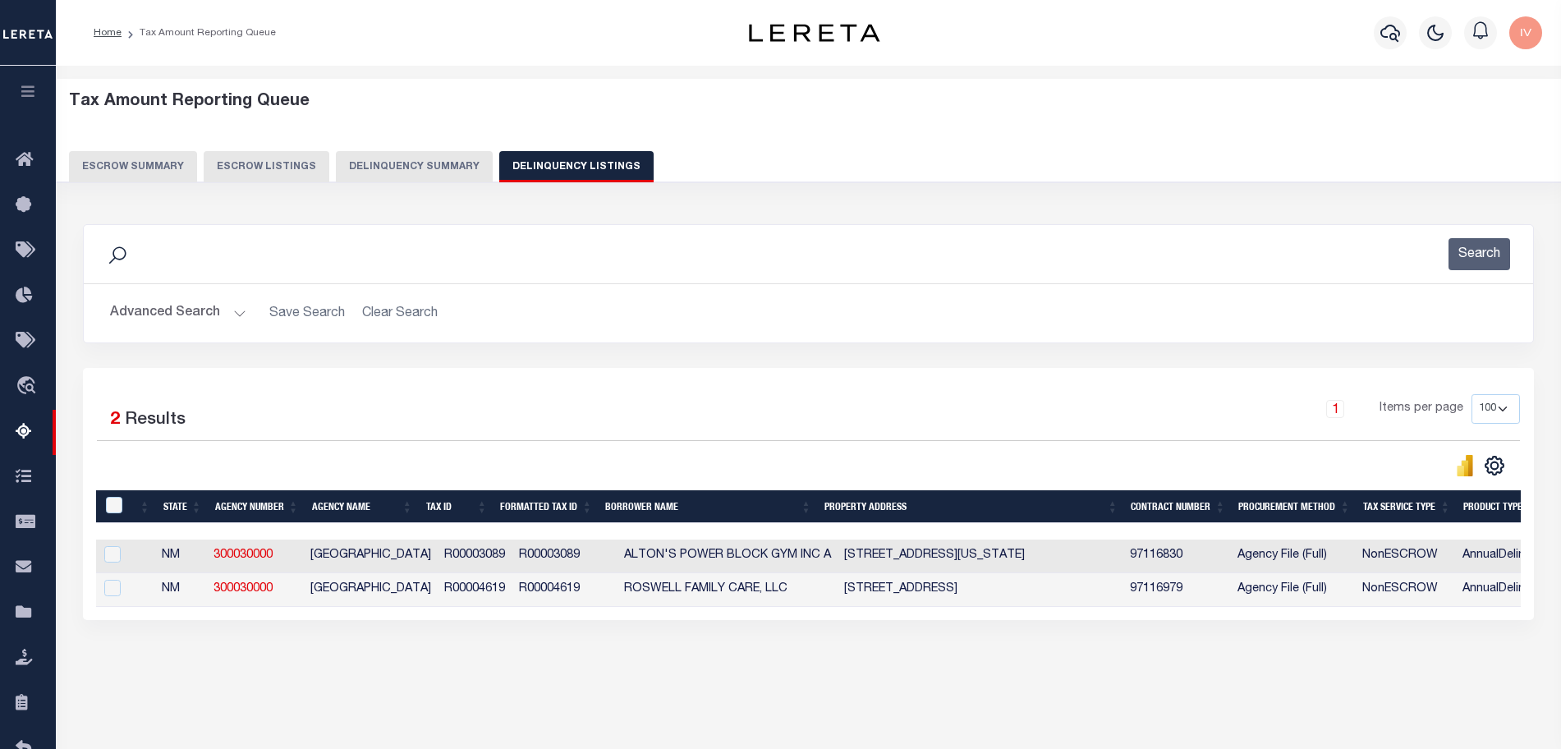
click at [551, 599] on td "R00004619" at bounding box center [564, 590] width 105 height 34
checkbox input "true"
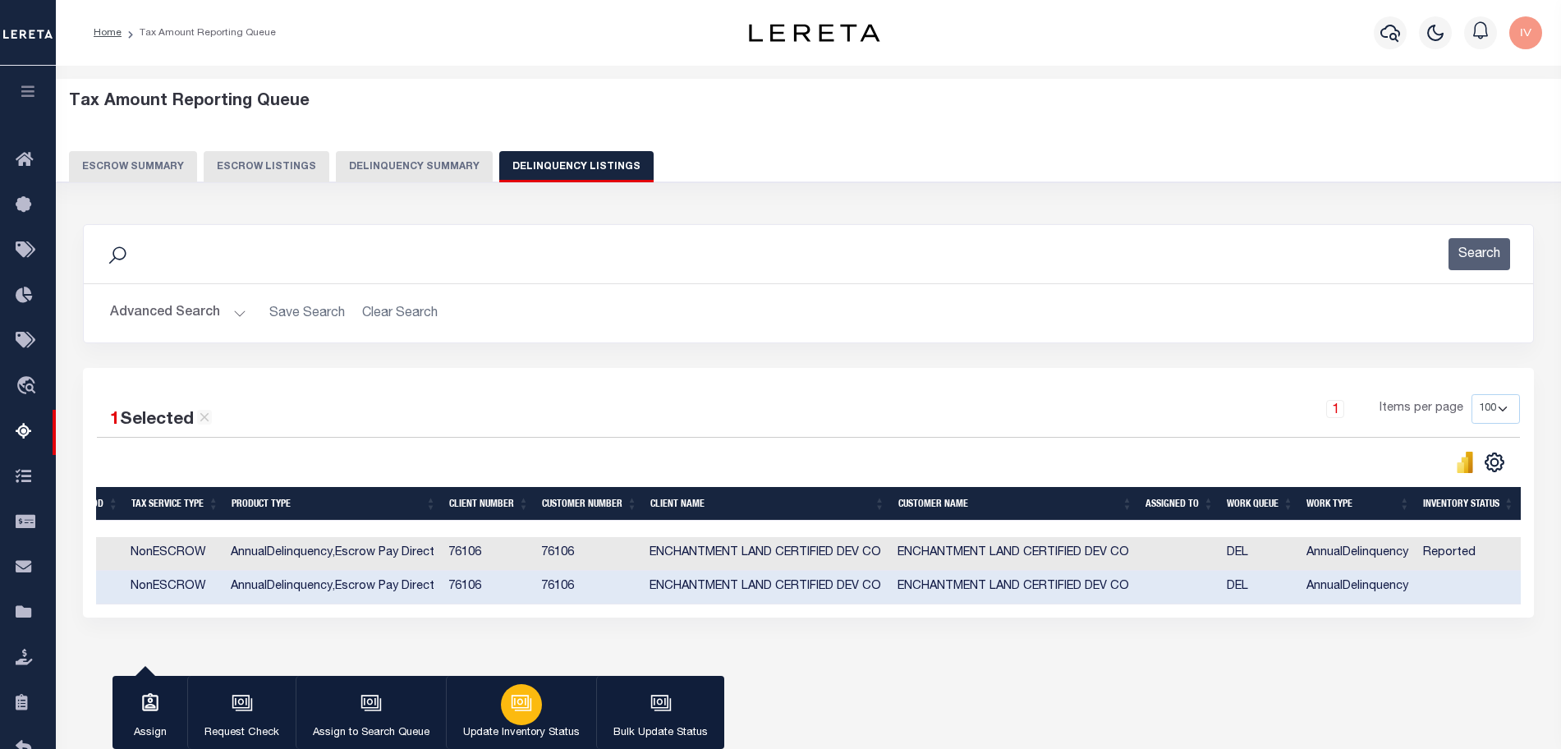
click at [517, 698] on icon "button" at bounding box center [521, 702] width 21 height 21
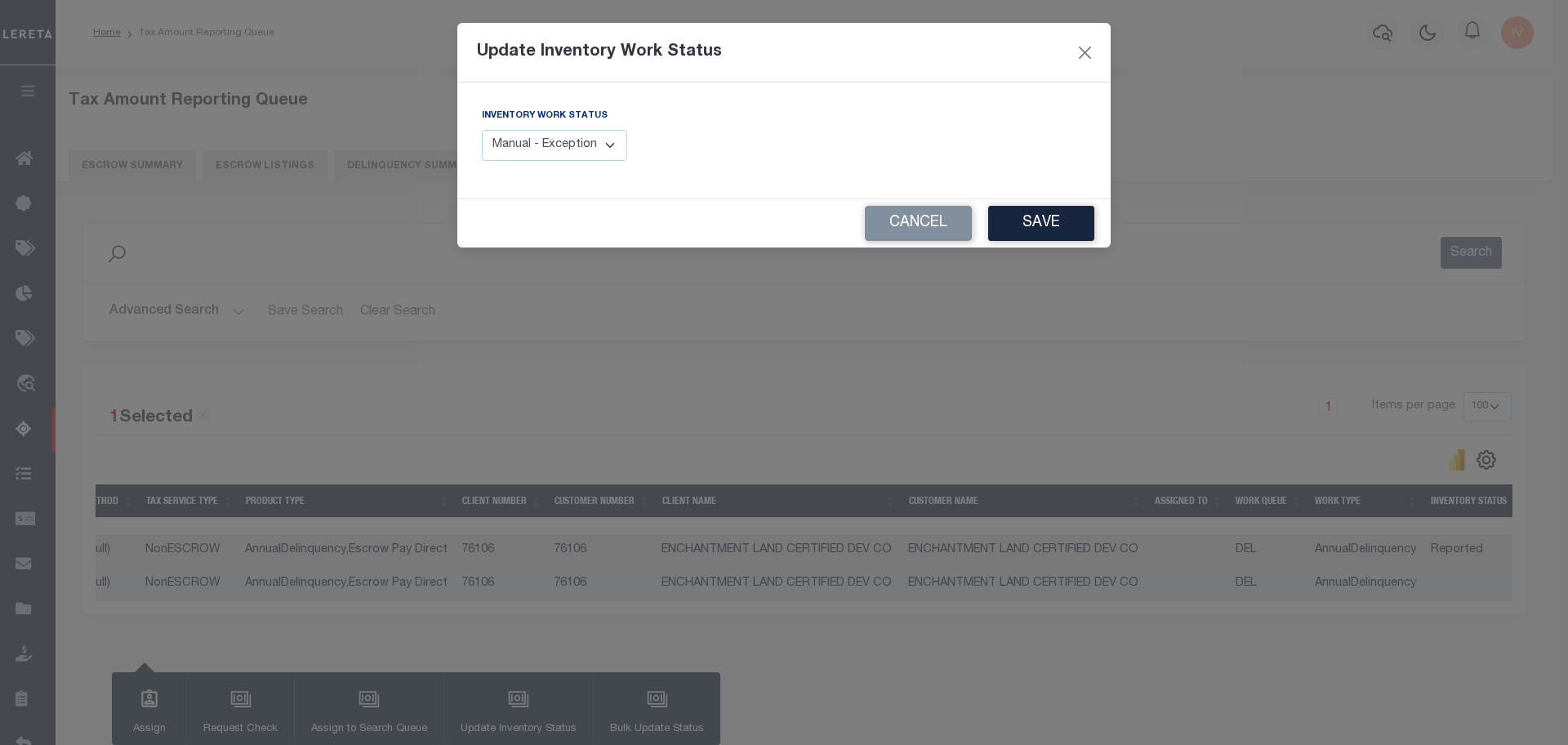
click at [586, 141] on select "Manual - Exception Pended - Awaiting Search Late Add Exception Completed" at bounding box center [555, 146] width 145 height 32
select select "4"
click at [482, 130] on select "Manual - Exception Pended - Awaiting Search Late Add Exception Completed" at bounding box center [555, 146] width 145 height 32
click at [1078, 212] on button "Save" at bounding box center [1041, 223] width 106 height 35
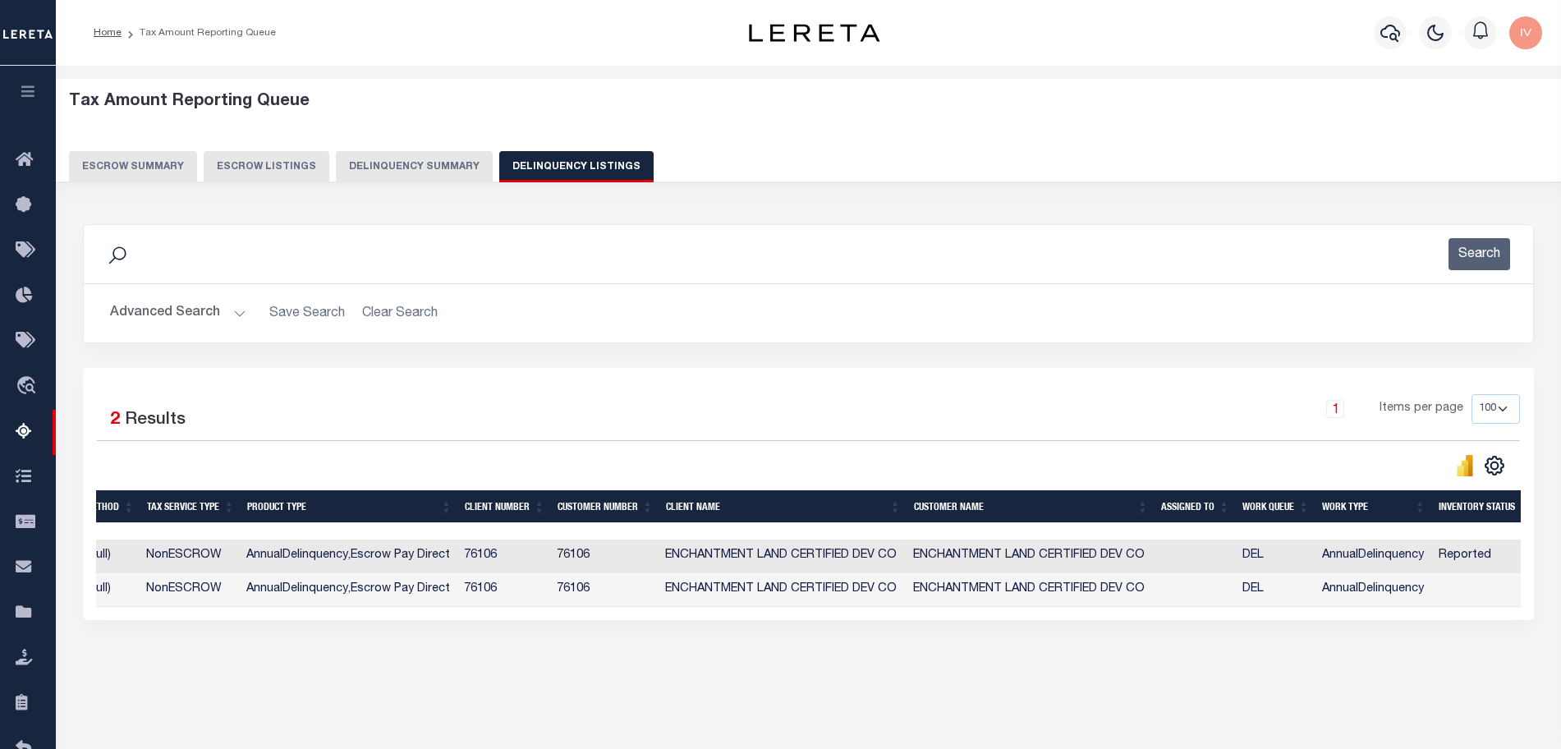
click at [1398, 588] on td "AnnualDelinquency" at bounding box center [1374, 590] width 117 height 34
checkbox input "true"
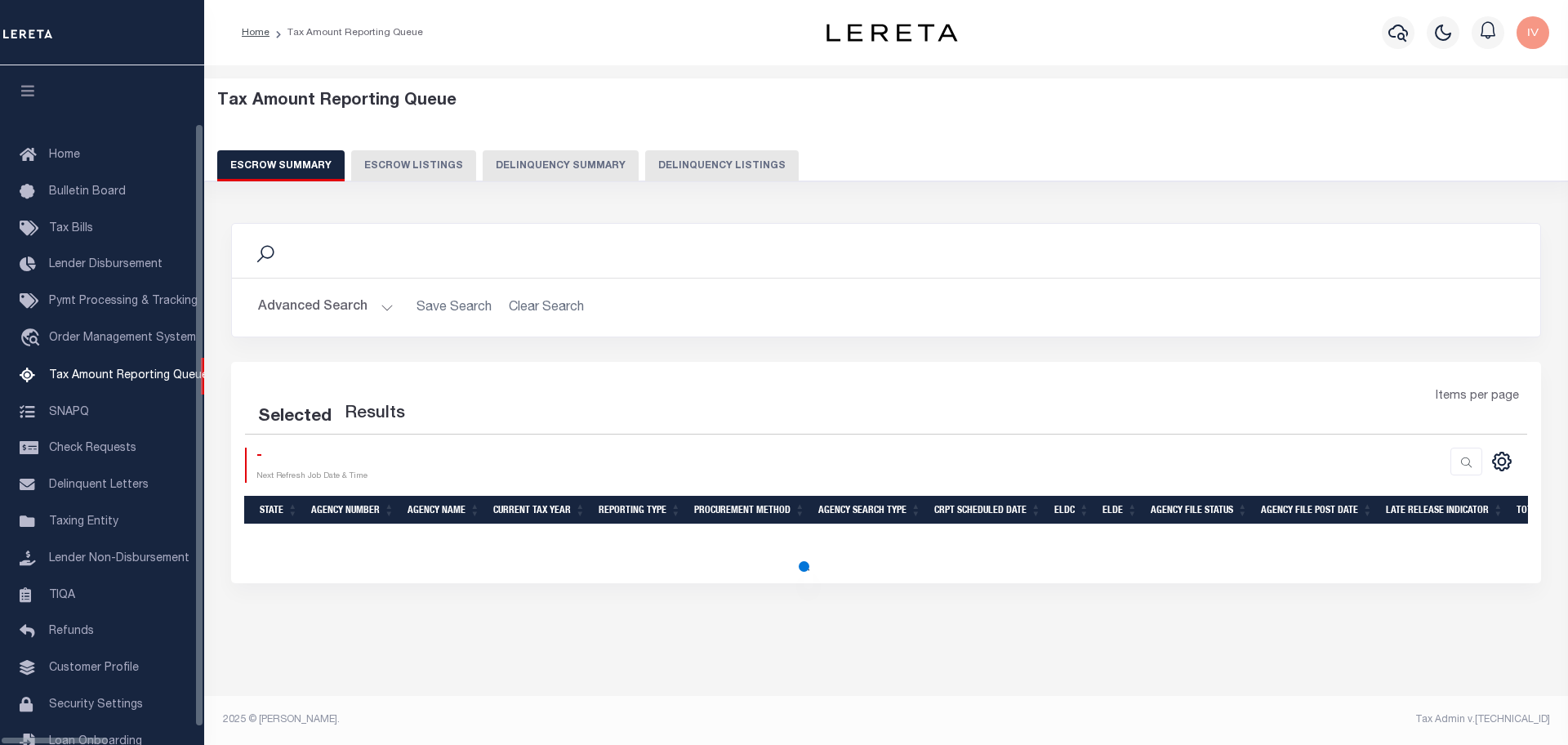
scroll to position [51, 0]
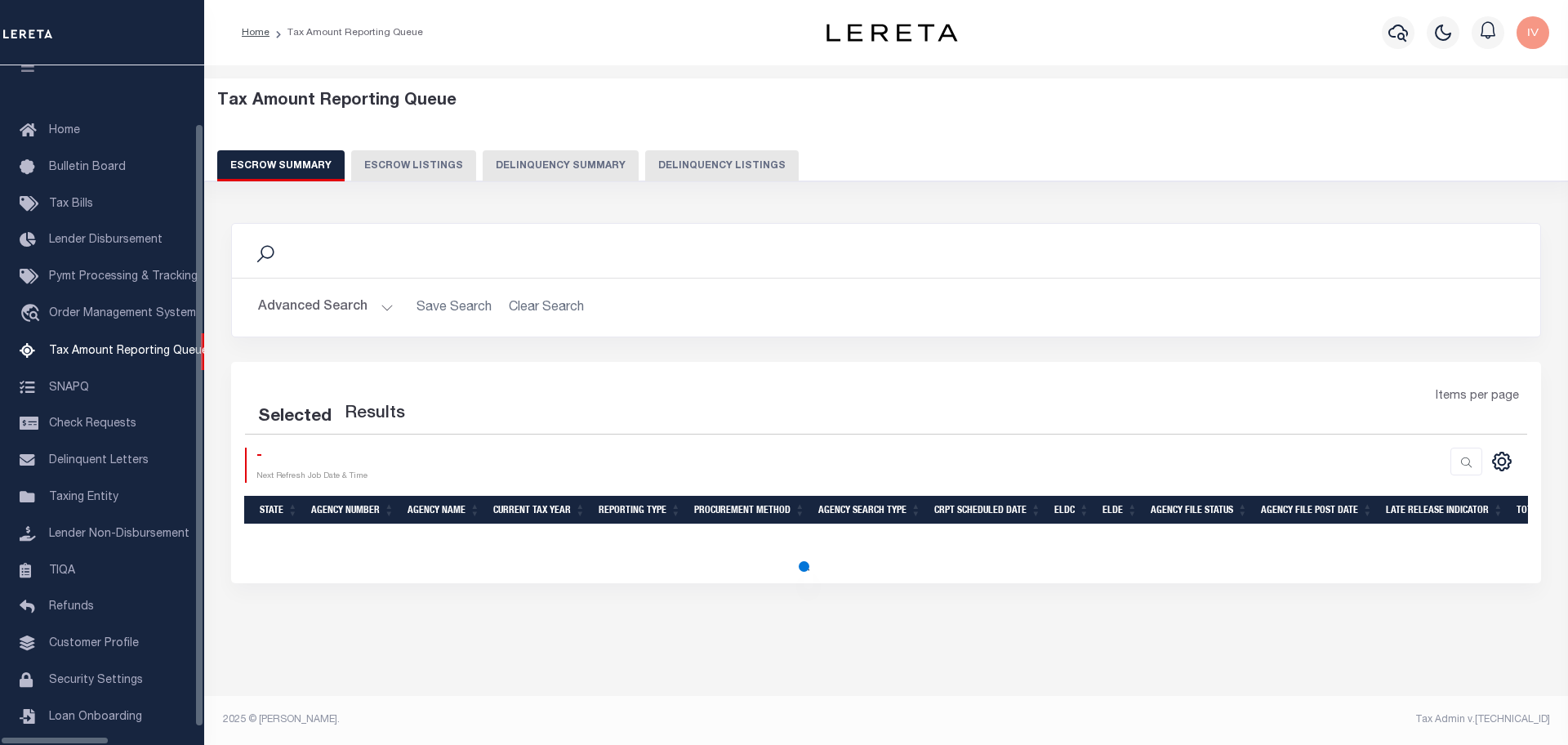
select select "100"
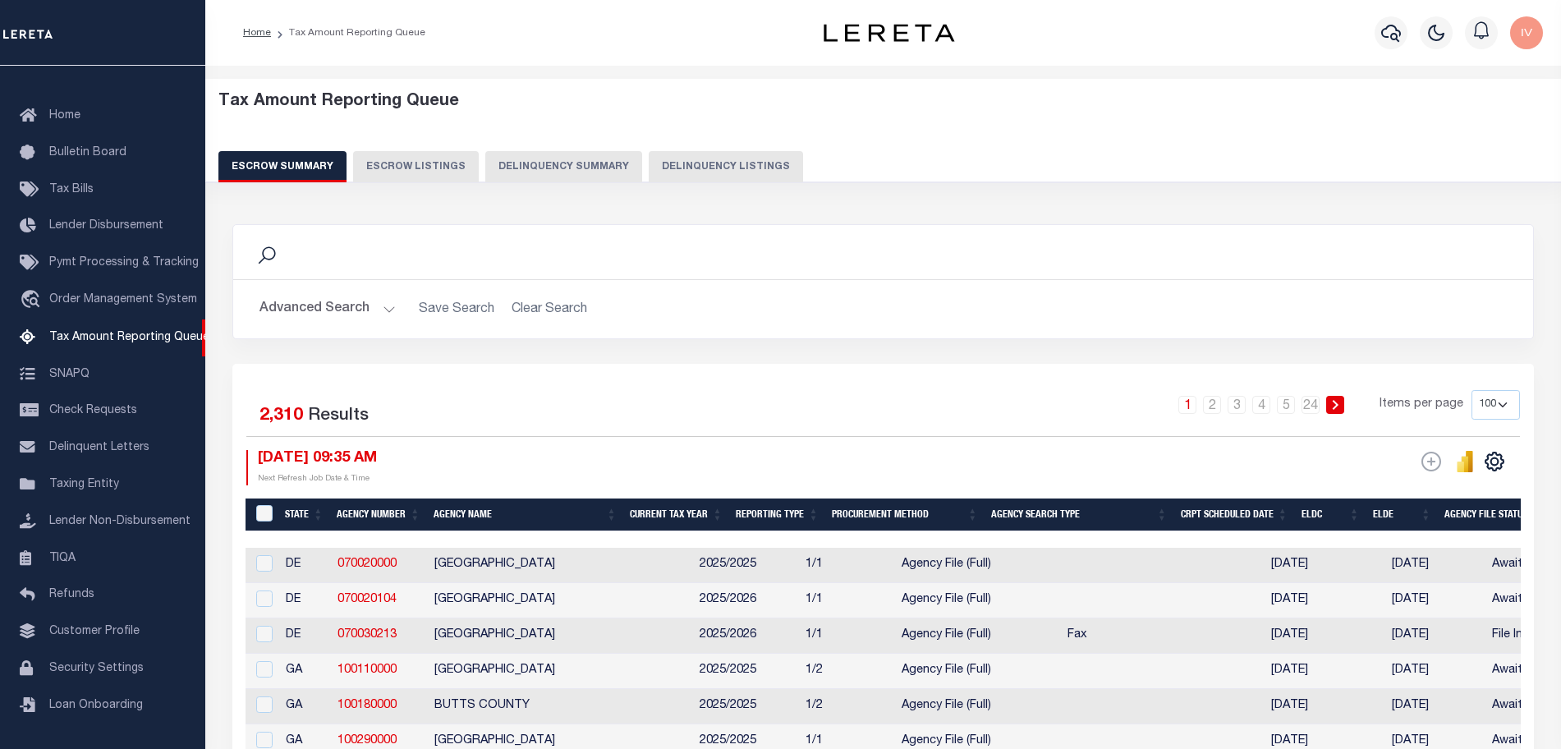
click at [560, 158] on button "Delinquency Summary" at bounding box center [563, 166] width 157 height 31
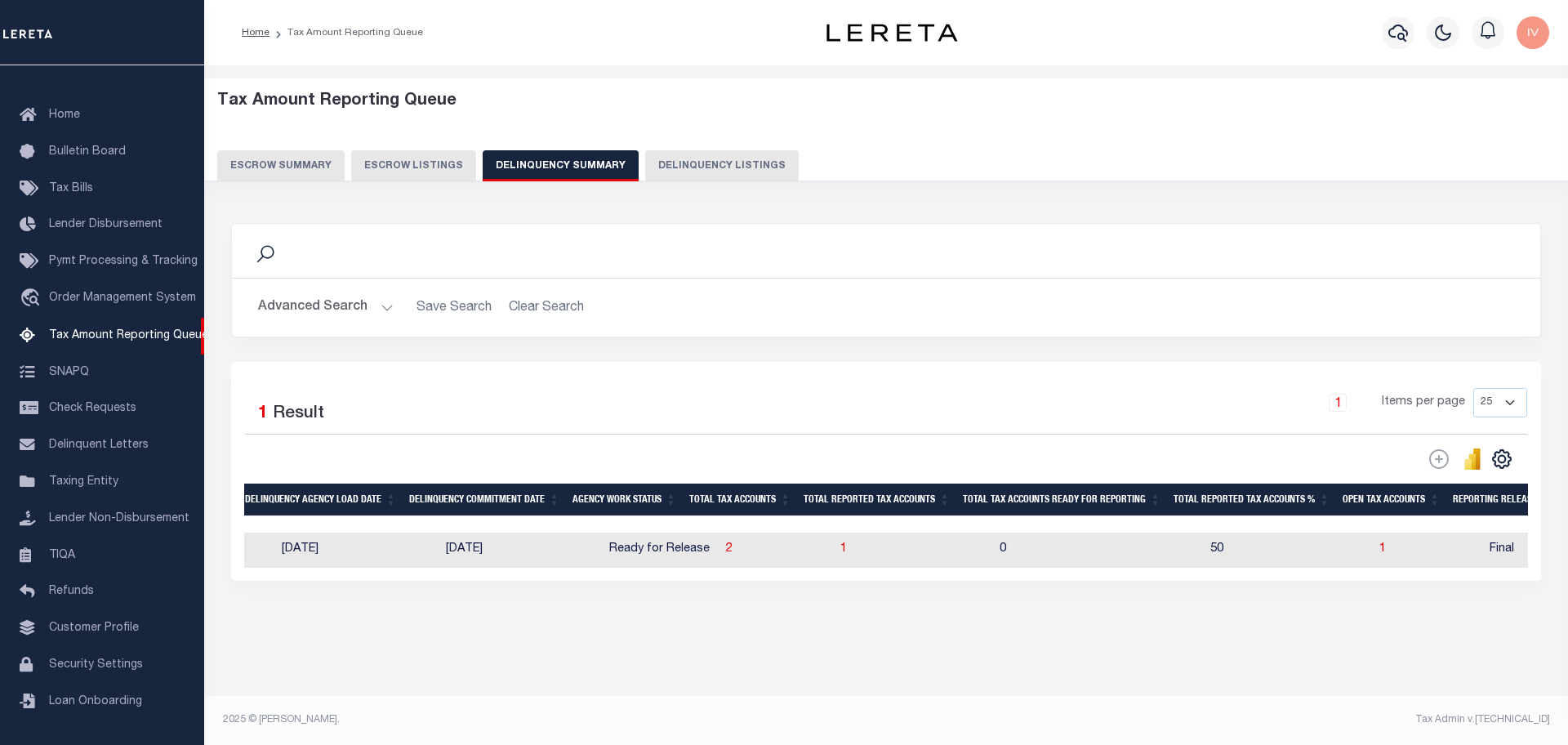
scroll to position [0, 0]
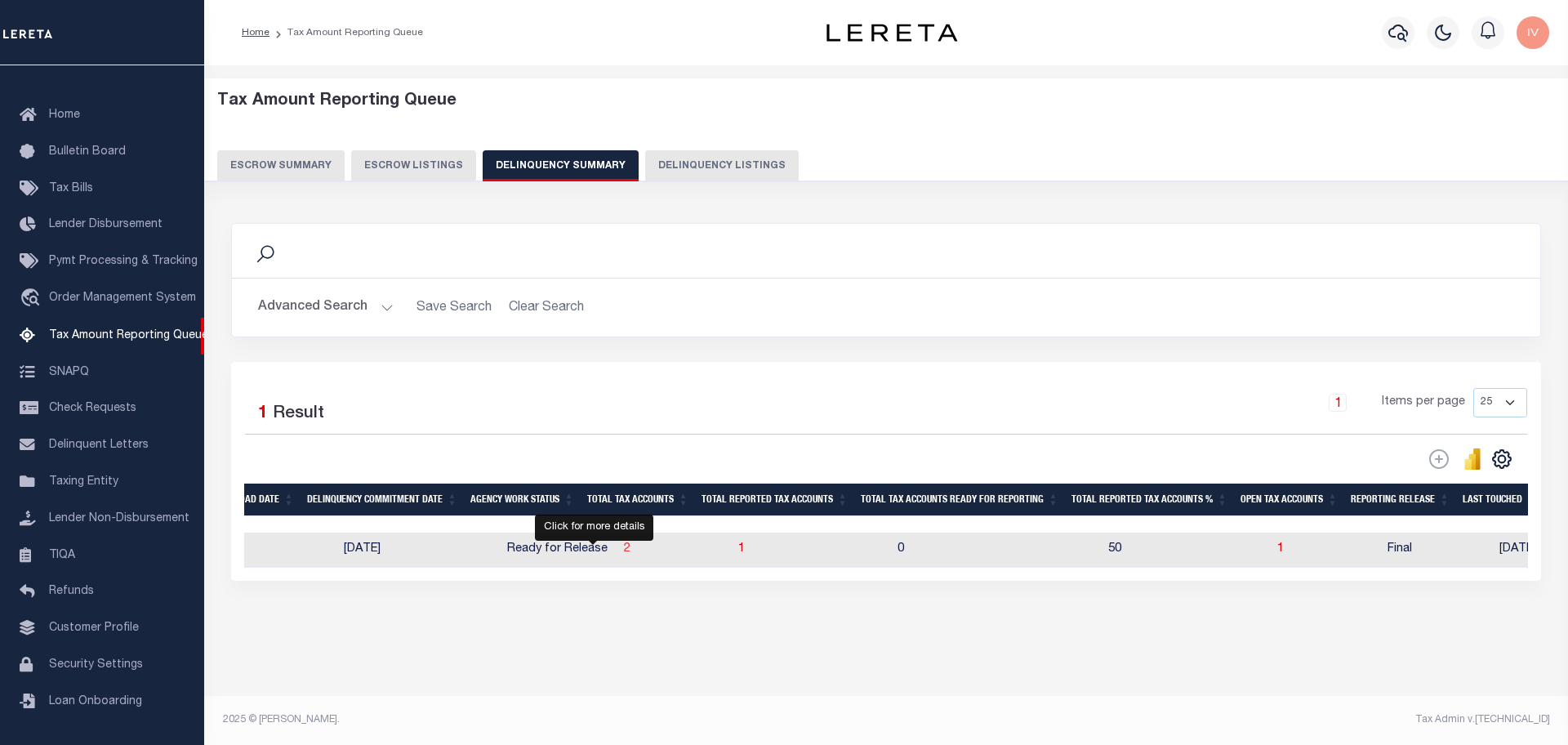
click at [623, 555] on span "2" at bounding box center [626, 548] width 7 height 11
select select "100"
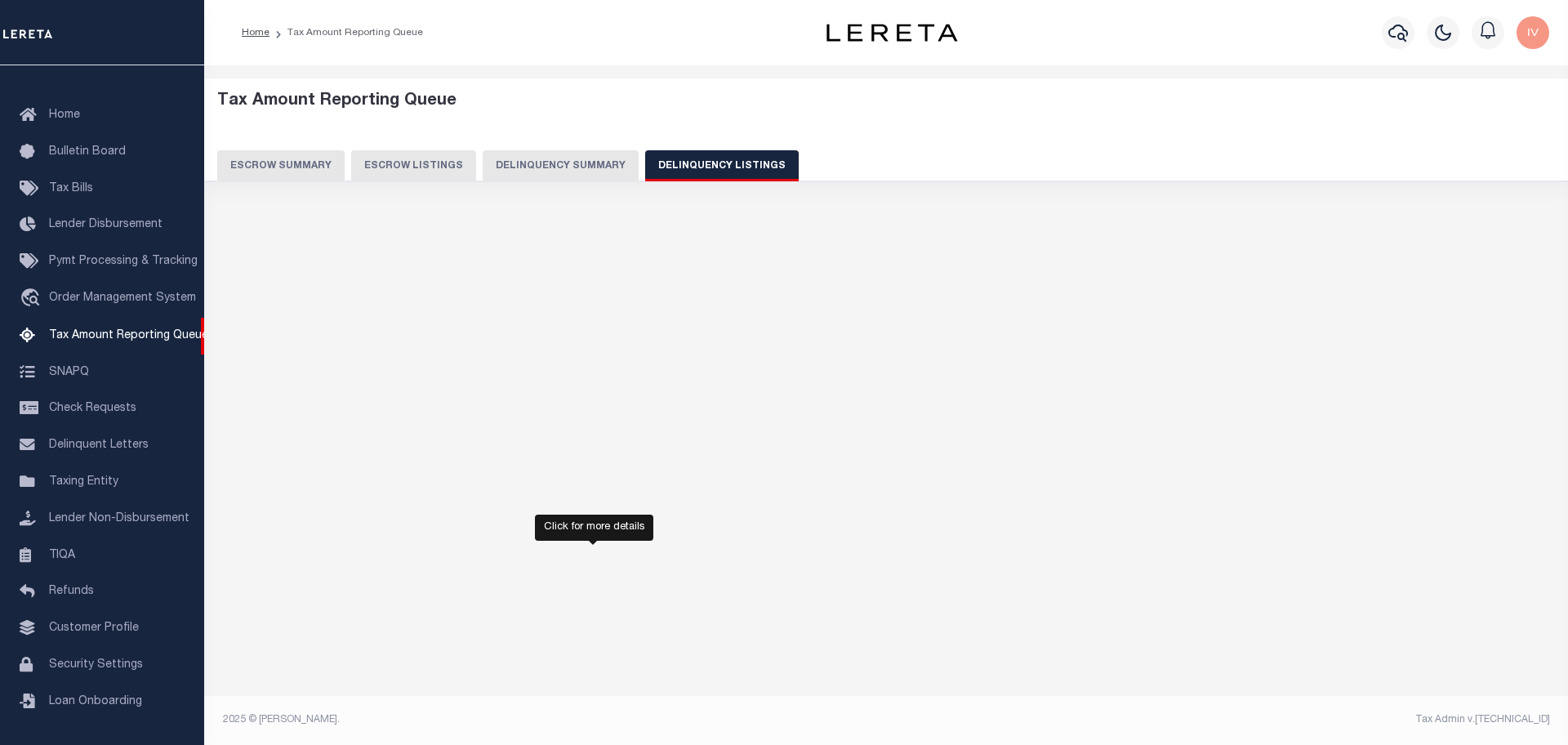
select select "100"
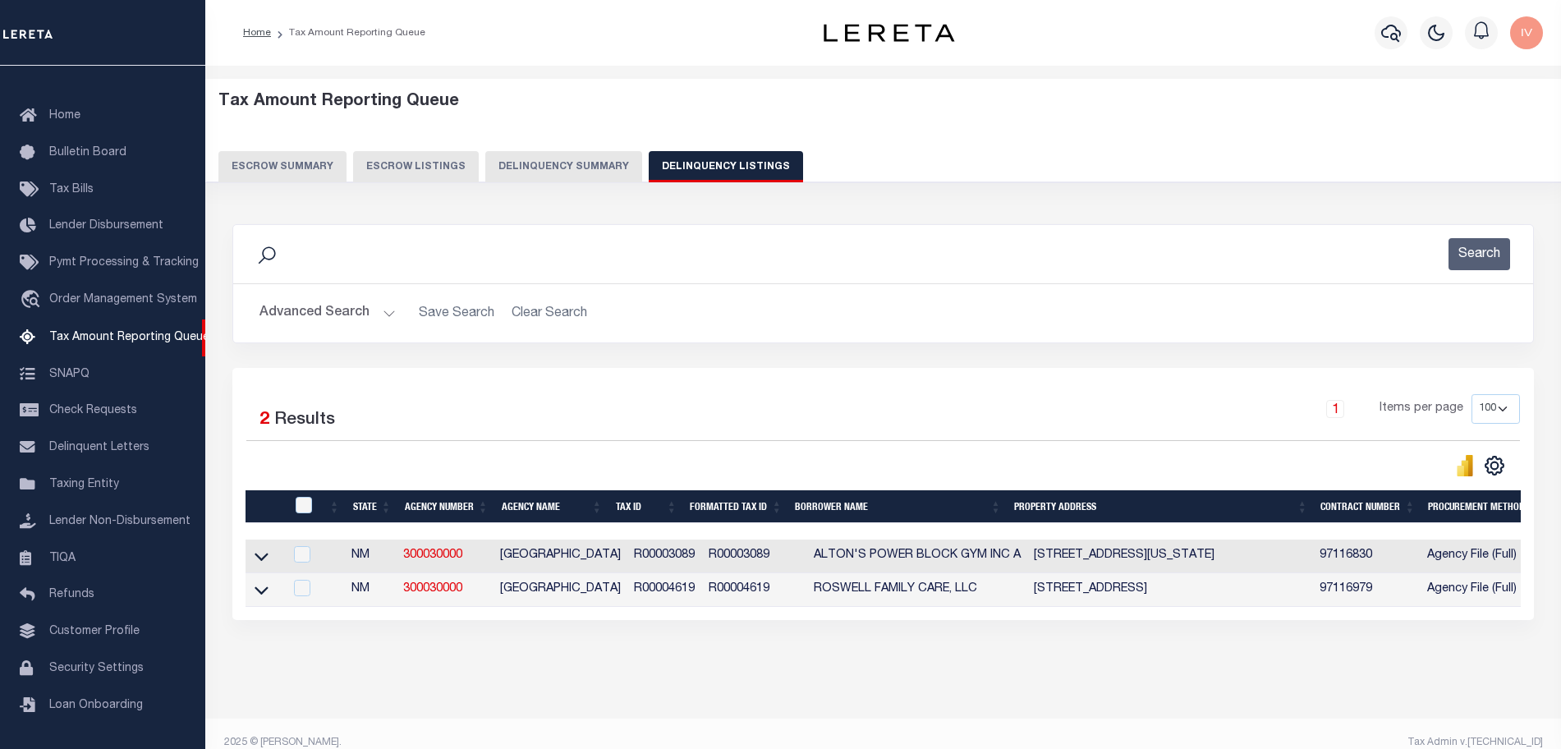
click at [606, 591] on td "[GEOGRAPHIC_DATA]" at bounding box center [561, 590] width 134 height 34
checkbox input "true"
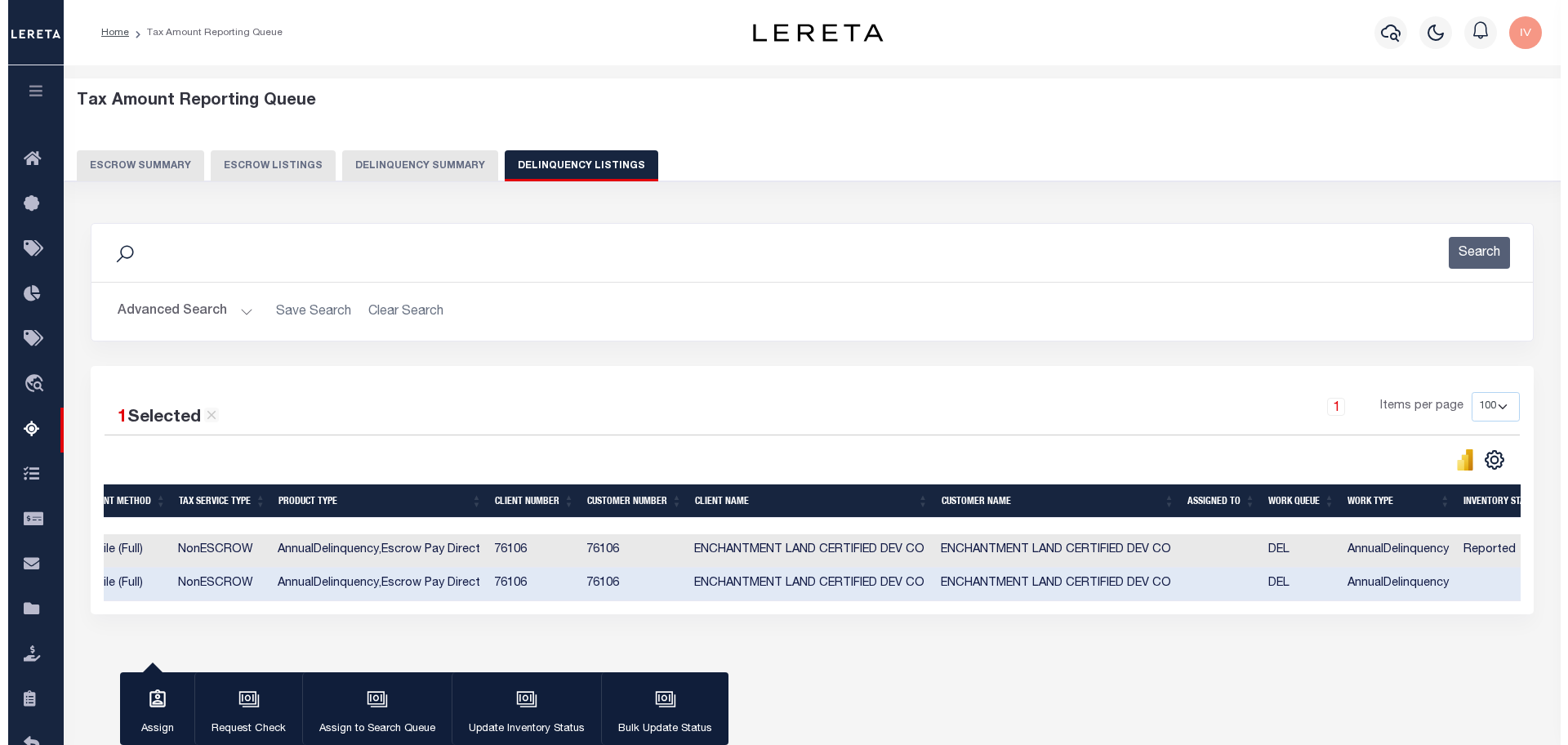
scroll to position [0, 1265]
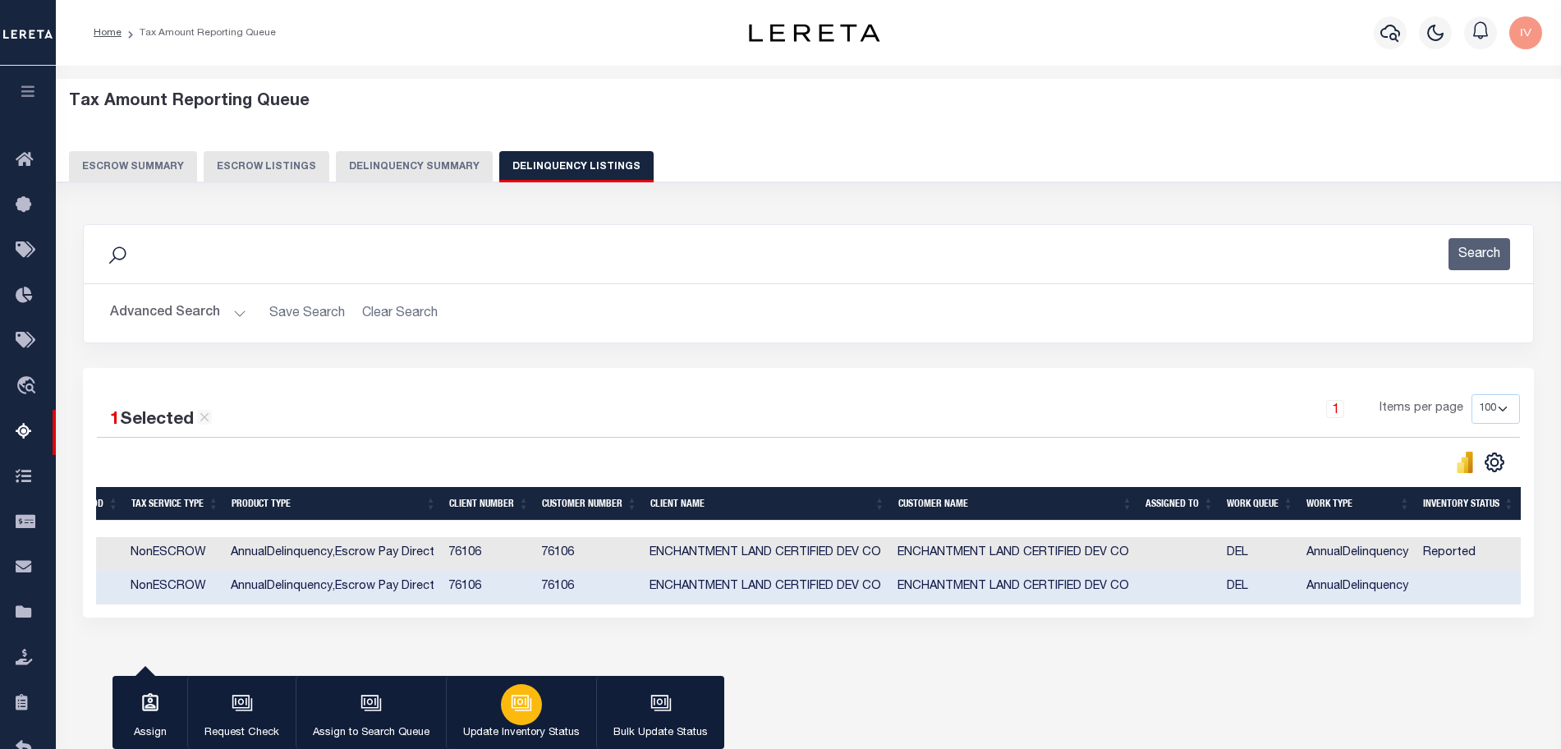
click at [466, 705] on button "Update Inventory Status" at bounding box center [521, 713] width 150 height 74
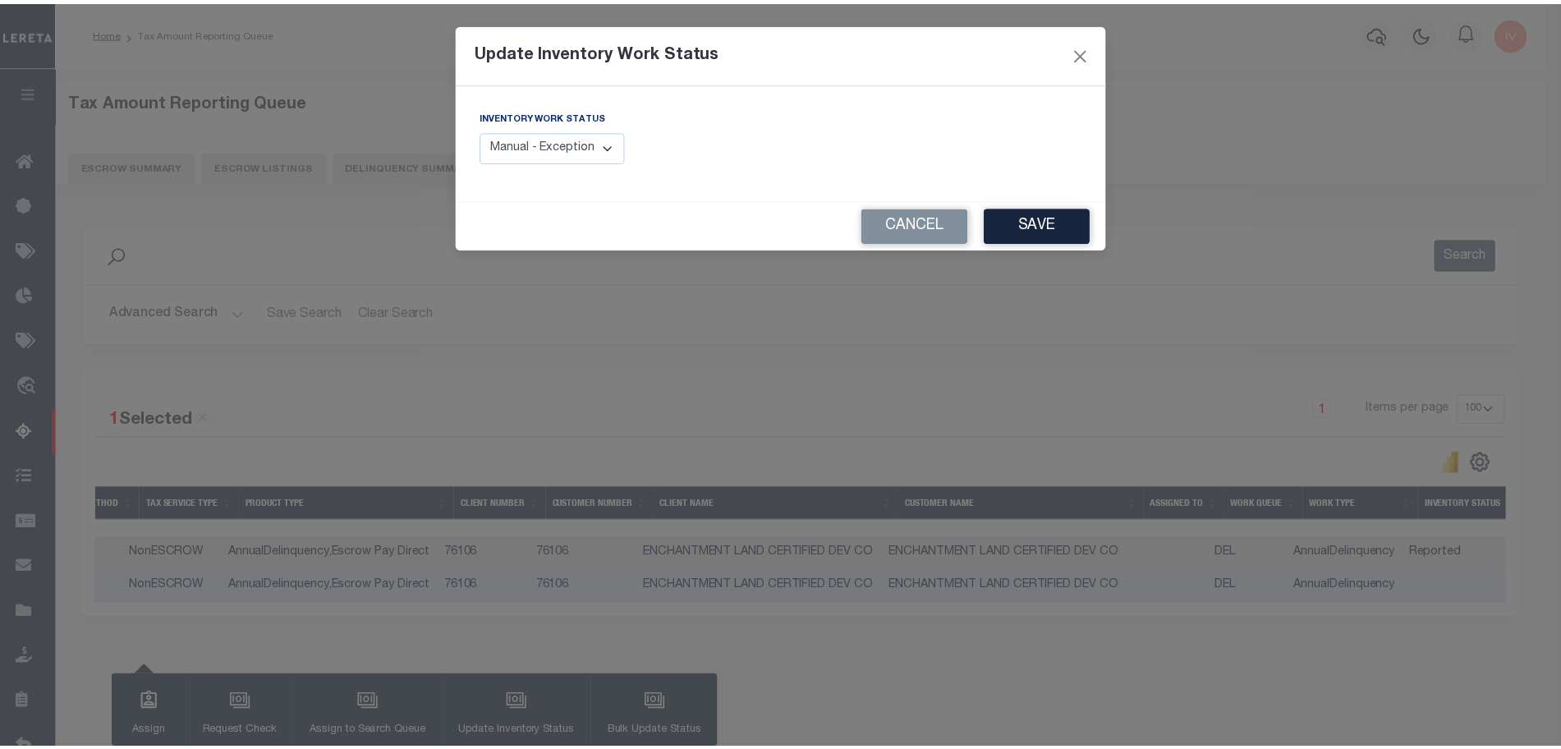
scroll to position [0, 1256]
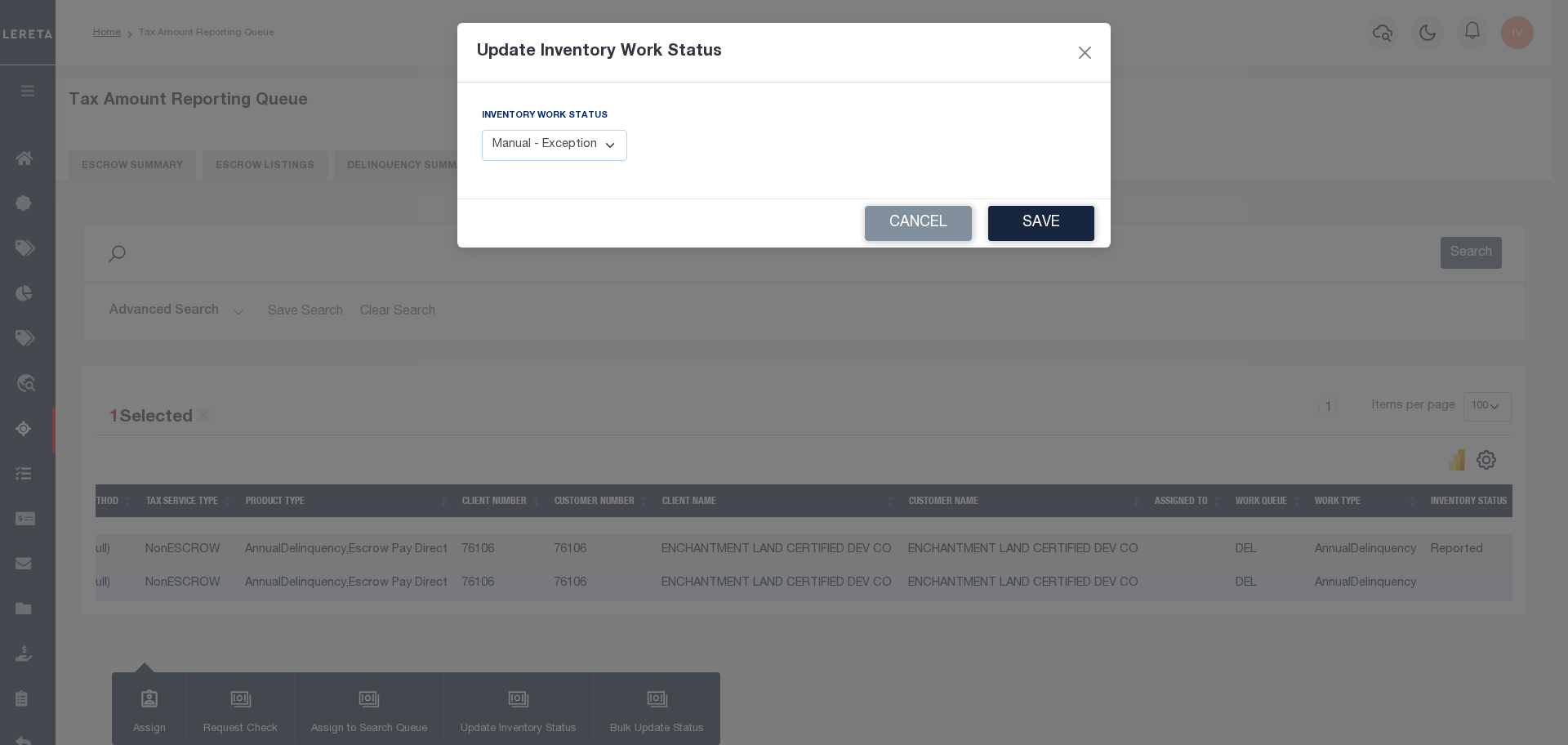
click at [535, 172] on div "Inventory Work Status Manual - Exception Pended - Awaiting Search Late Add Exce…" at bounding box center [626, 140] width 314 height 67
click at [536, 163] on div "Inventory Work Status Manual - Exception Pended - Awaiting Search Late Add Exce…" at bounding box center [626, 140] width 314 height 67
click at [537, 156] on select "Manual - Exception Pended - Awaiting Search Late Add Exception Completed" at bounding box center [555, 146] width 145 height 32
select select "4"
click at [482, 130] on select "Manual - Exception Pended - Awaiting Search Late Add Exception Completed" at bounding box center [555, 146] width 145 height 32
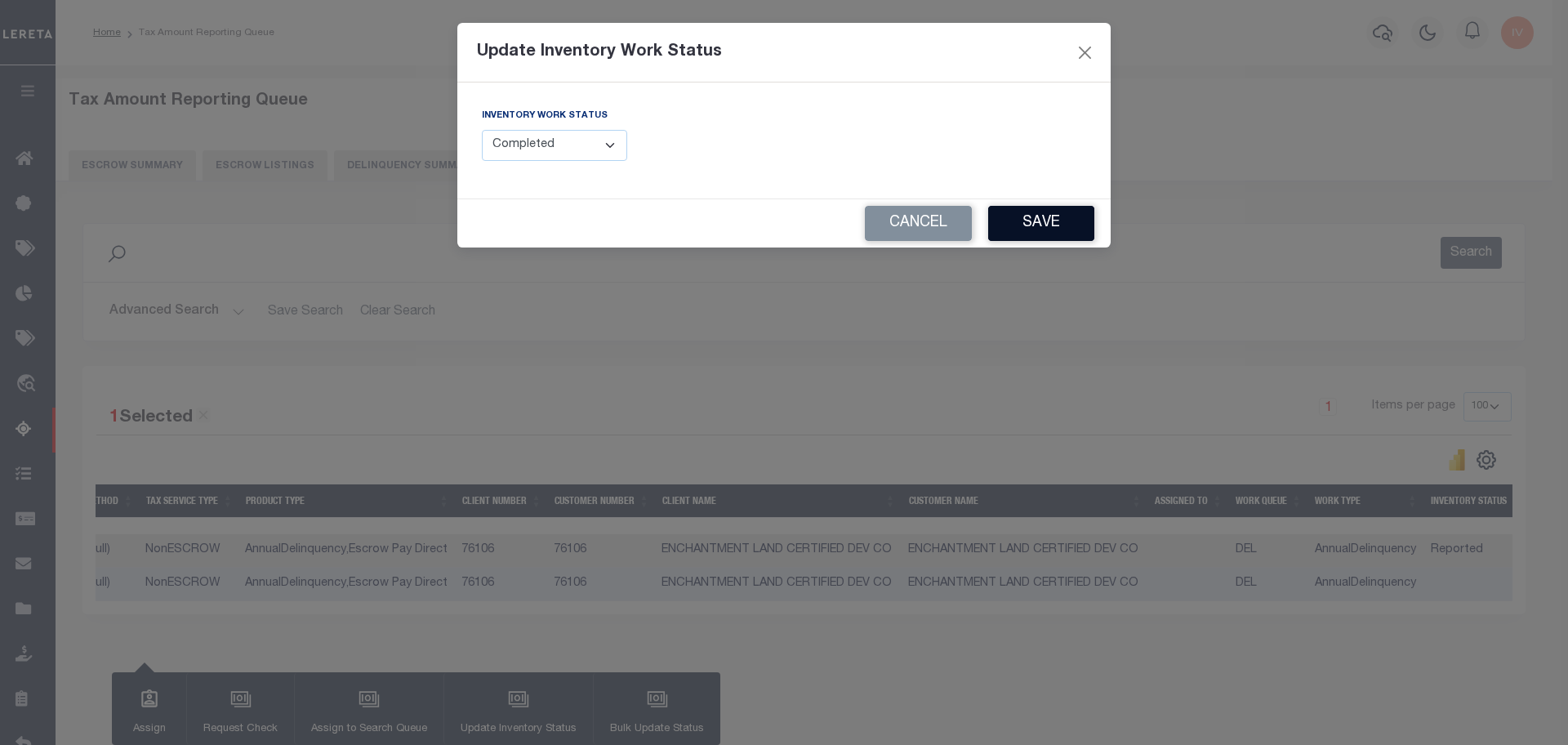
click at [1044, 220] on button "Save" at bounding box center [1041, 223] width 106 height 35
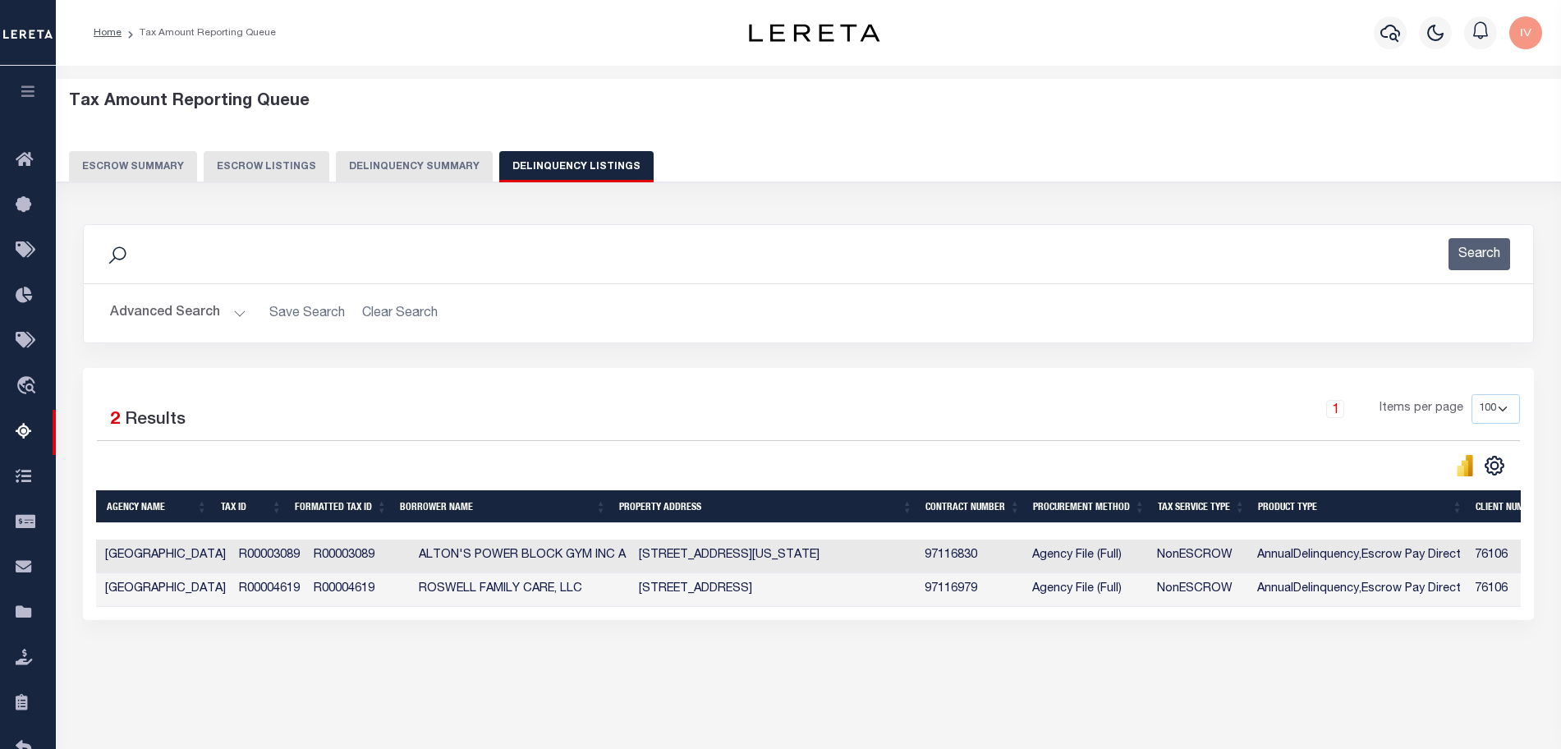
scroll to position [0, 0]
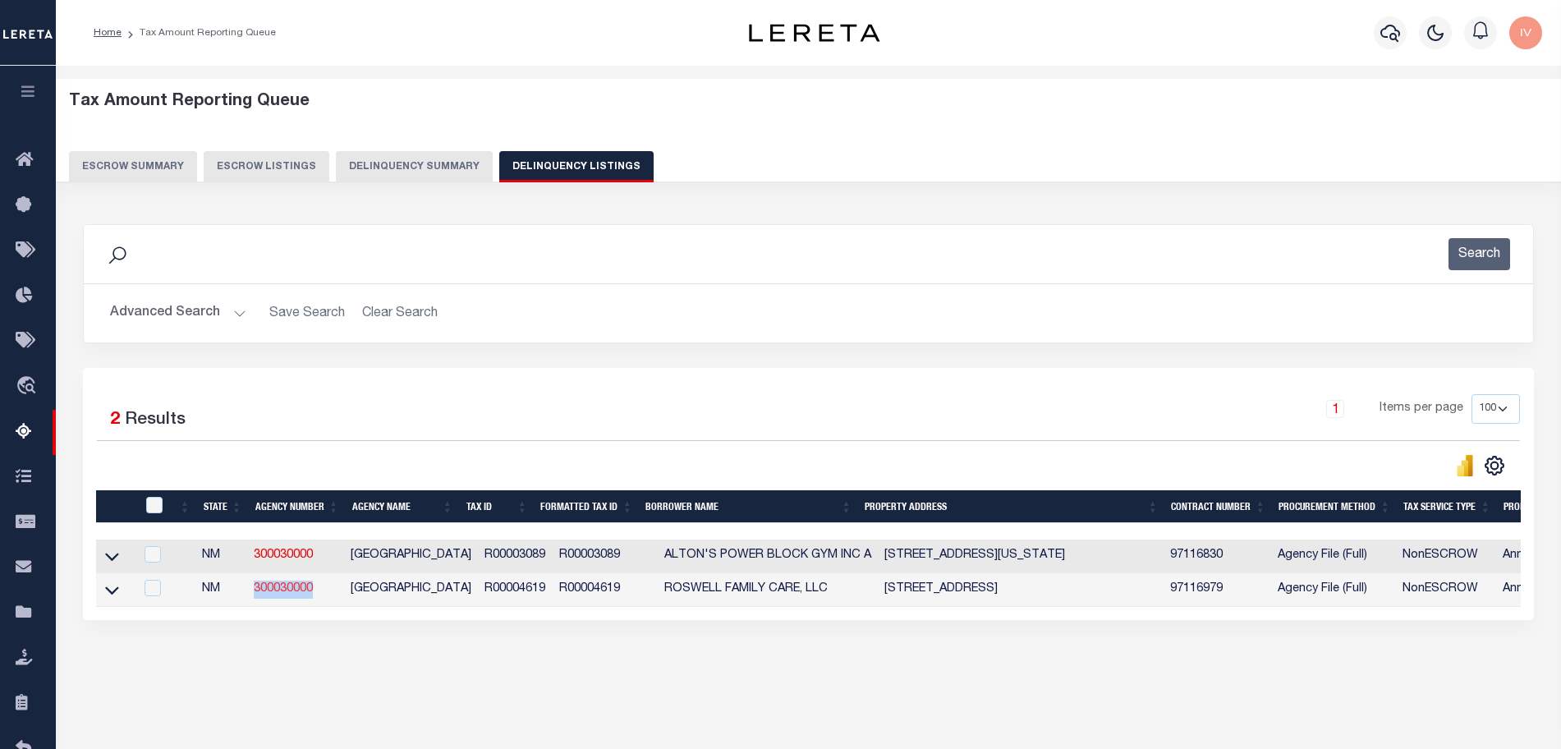
drag, startPoint x: 341, startPoint y: 585, endPoint x: 258, endPoint y: 588, distance: 83.0
click at [258, 588] on td "300030000" at bounding box center [295, 590] width 97 height 34
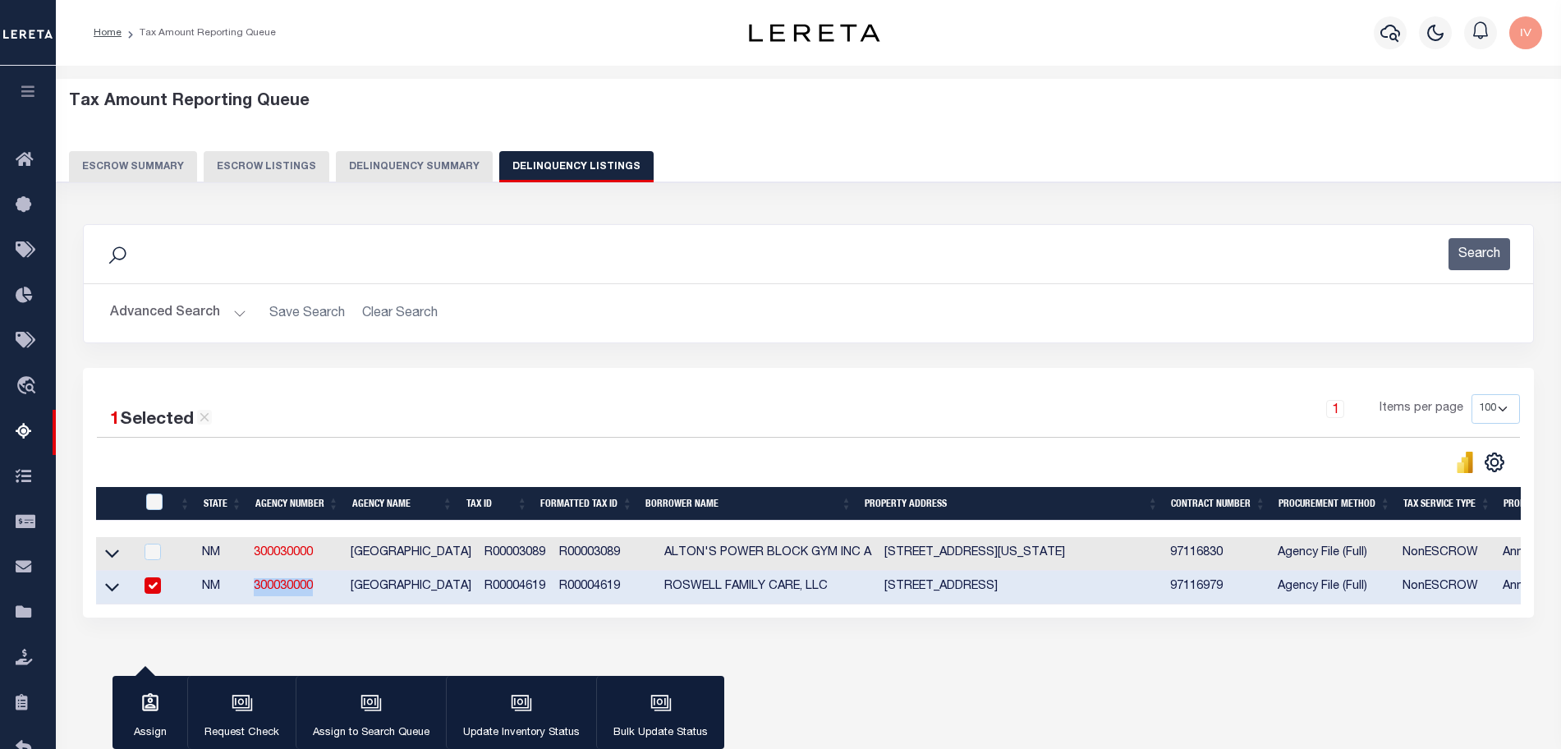
copy link "300030000"
drag, startPoint x: 530, startPoint y: 588, endPoint x: 464, endPoint y: 590, distance: 65.7
click at [478, 590] on td "R00004619" at bounding box center [515, 588] width 75 height 34
checkbox input "false"
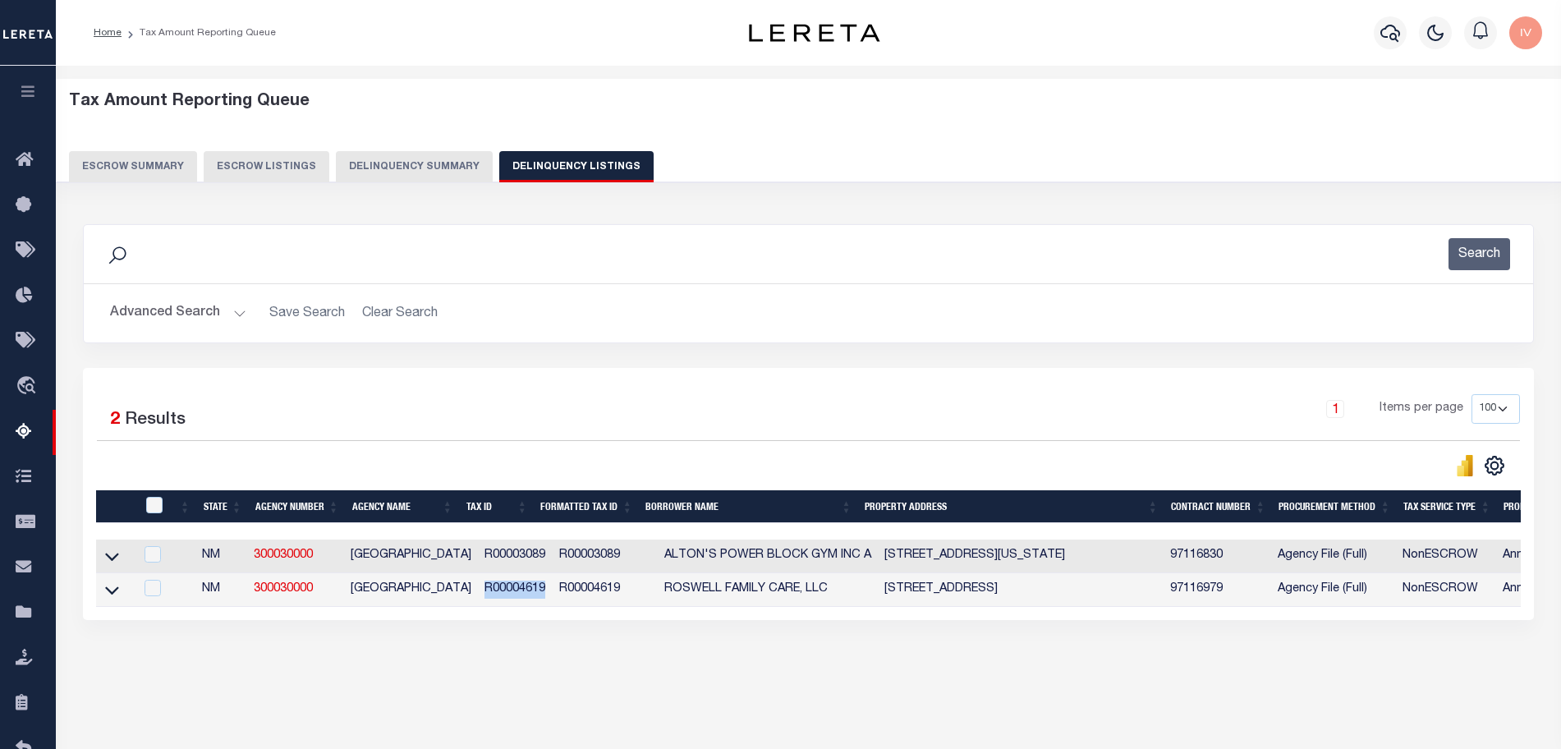
copy td "R00004619"
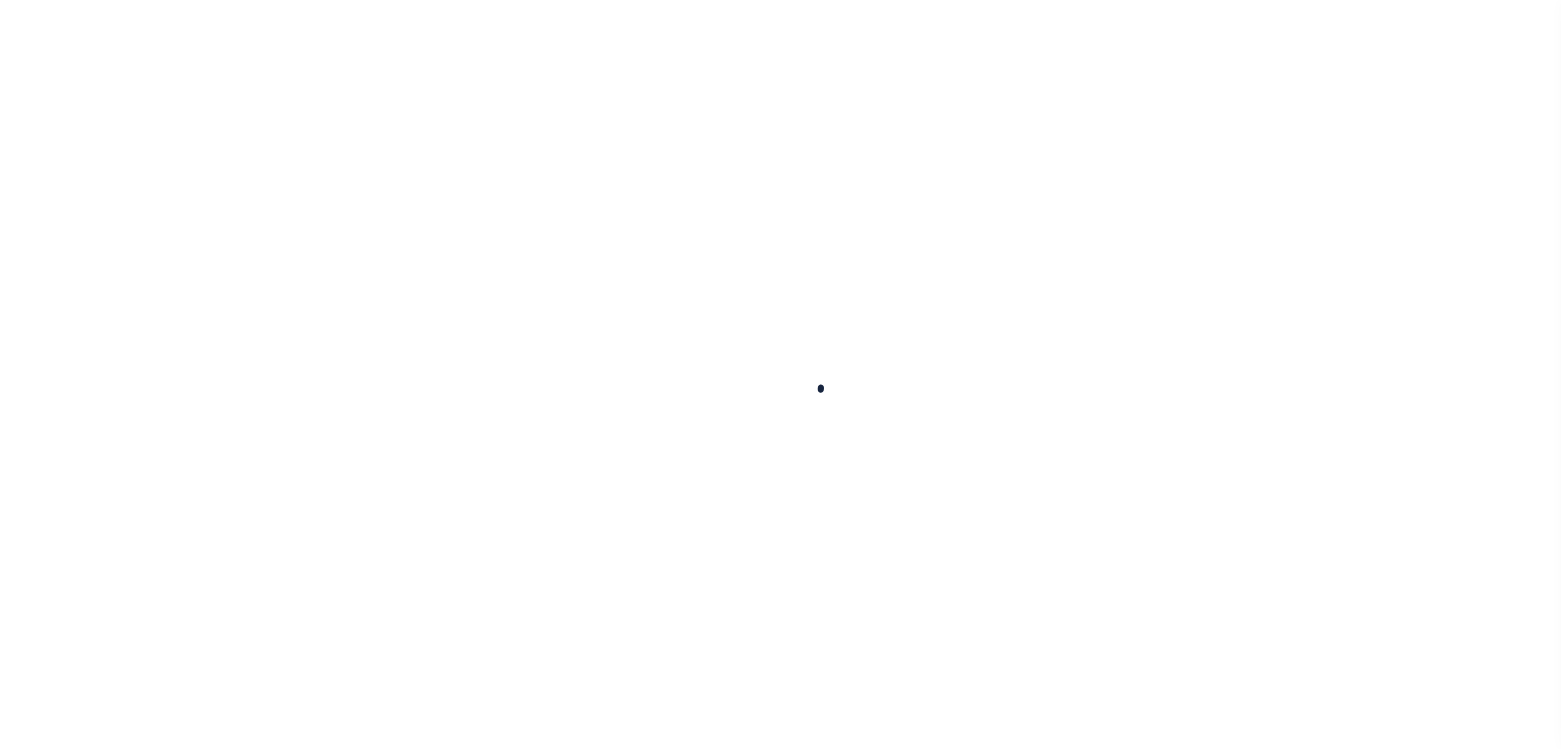
select select
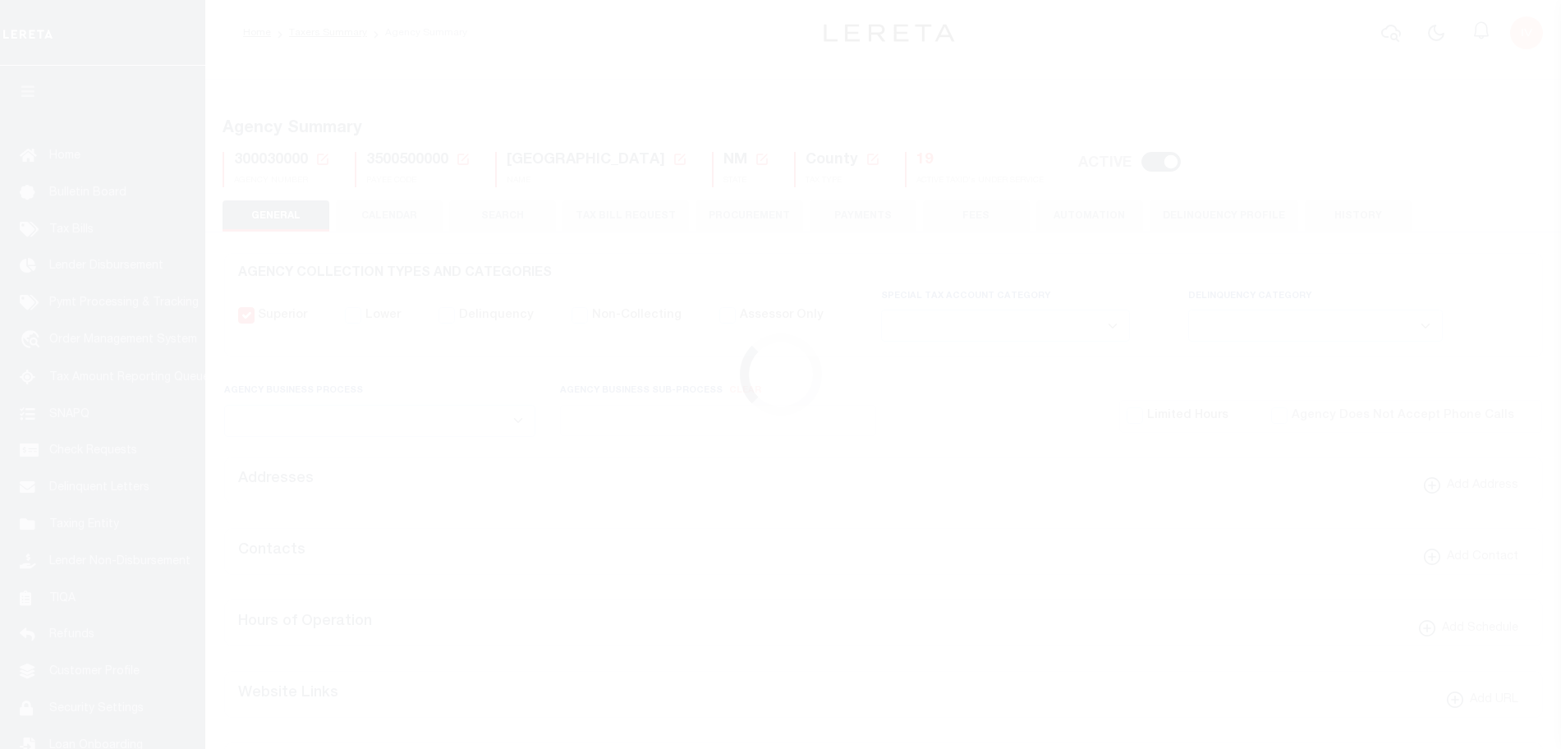
checkbox input "false"
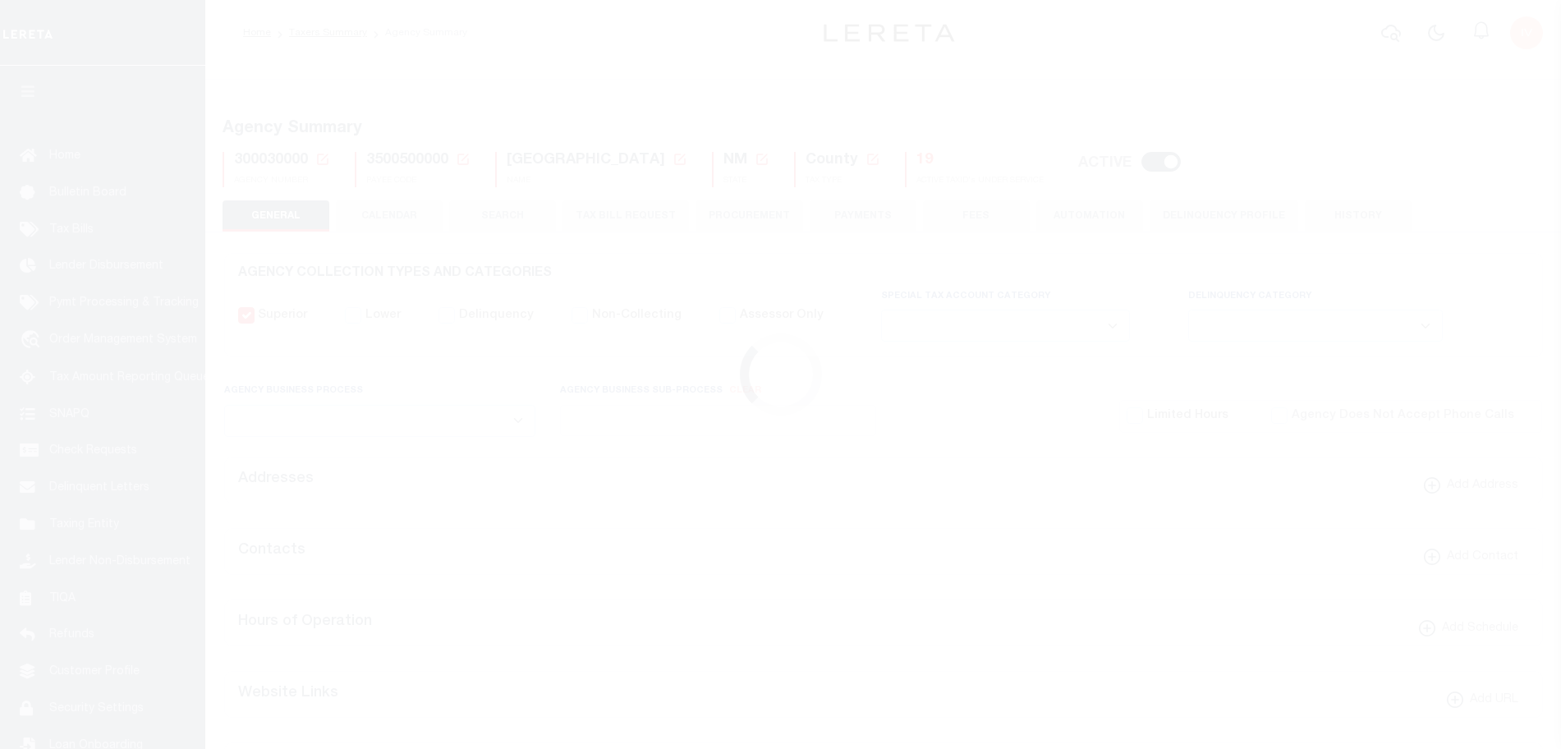
type input "3500500000"
